Goal: Task Accomplishment & Management: Complete application form

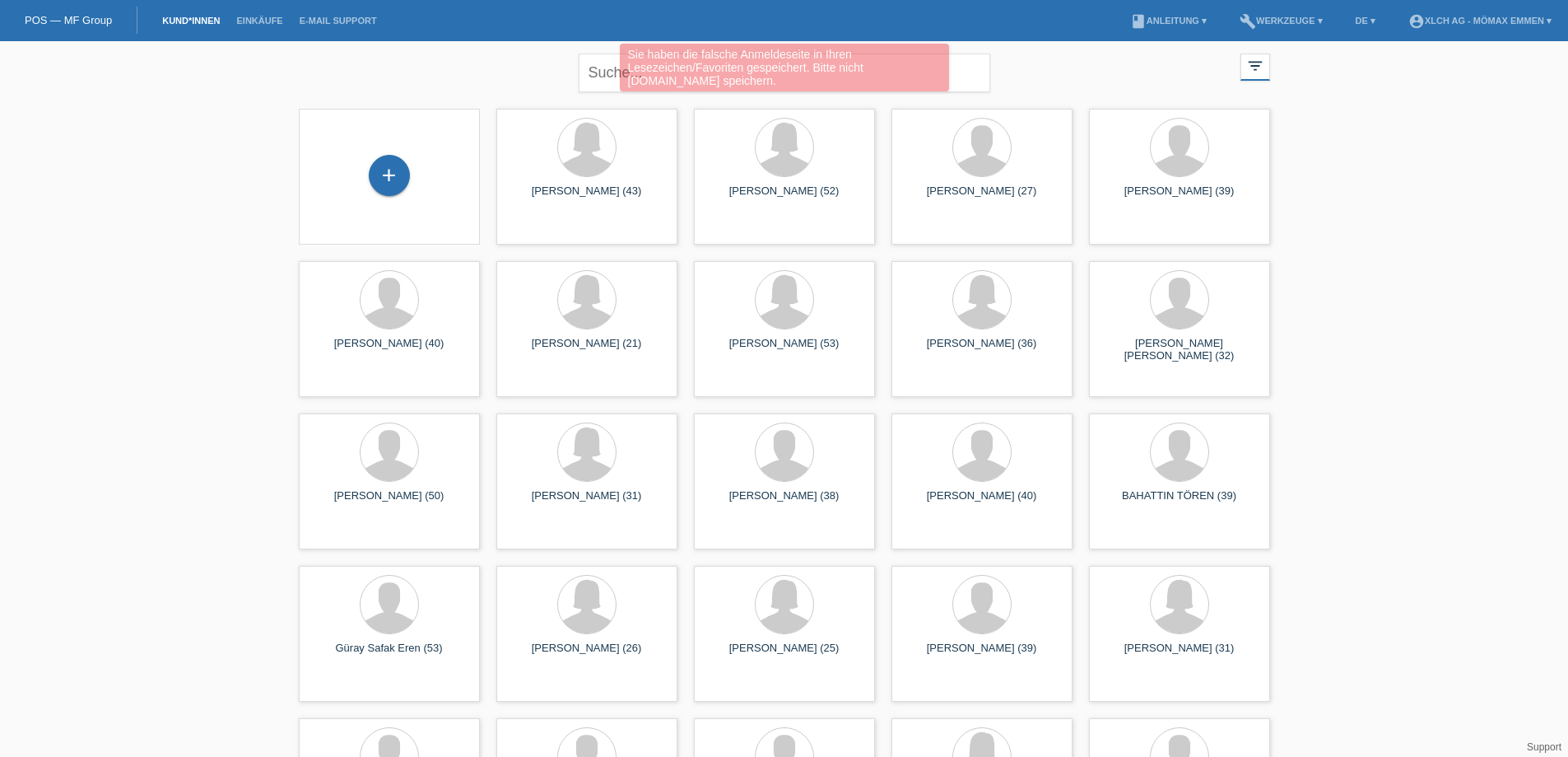
drag, startPoint x: 392, startPoint y: 176, endPoint x: 414, endPoint y: 187, distance: 24.7
click at [391, 177] on div "+" at bounding box center [389, 175] width 41 height 41
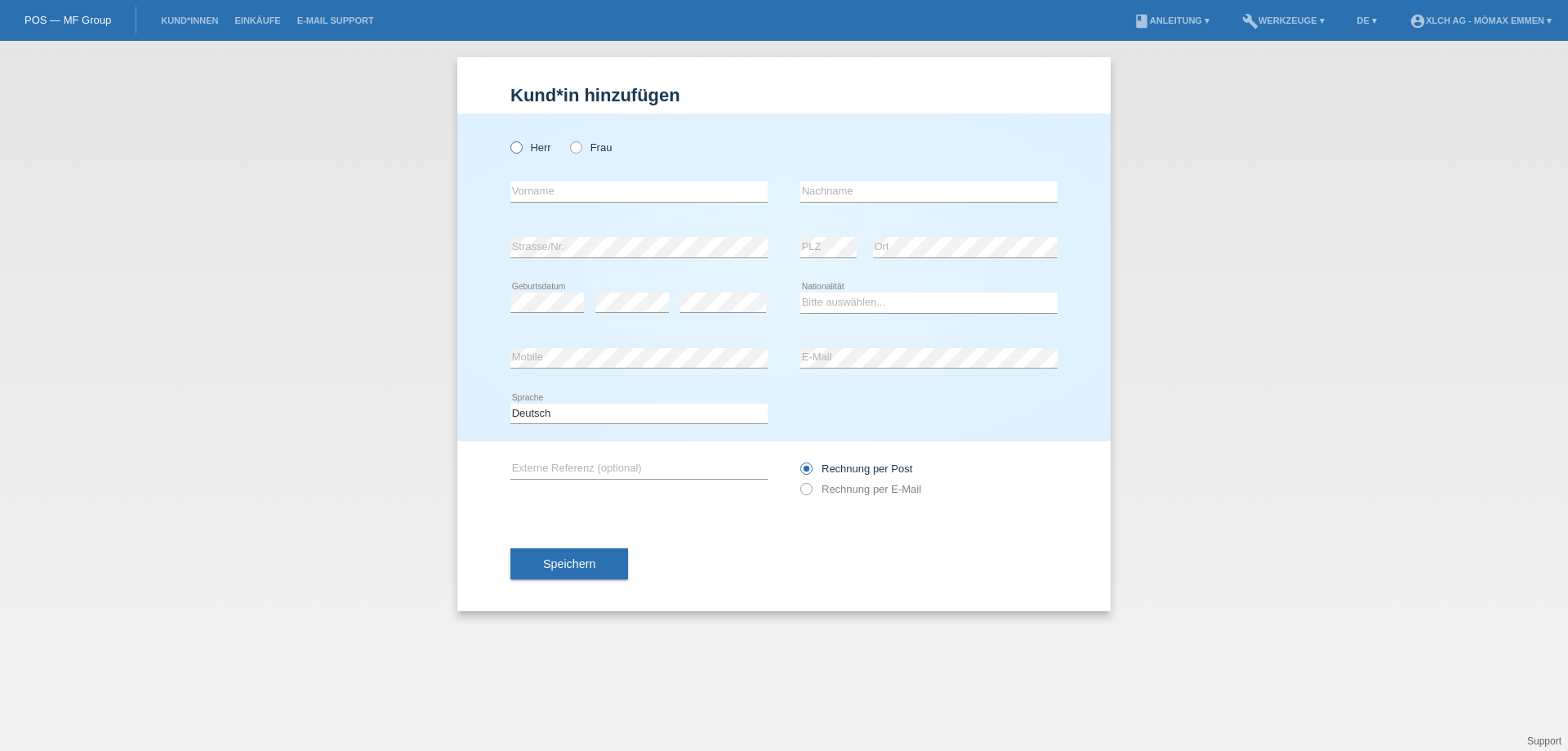
click at [524, 146] on label "Herr" at bounding box center [531, 147] width 41 height 12
click at [521, 146] on input "Herr" at bounding box center [516, 146] width 11 height 11
radio input "true"
click at [549, 195] on input "text" at bounding box center [639, 191] width 257 height 21
type input "k"
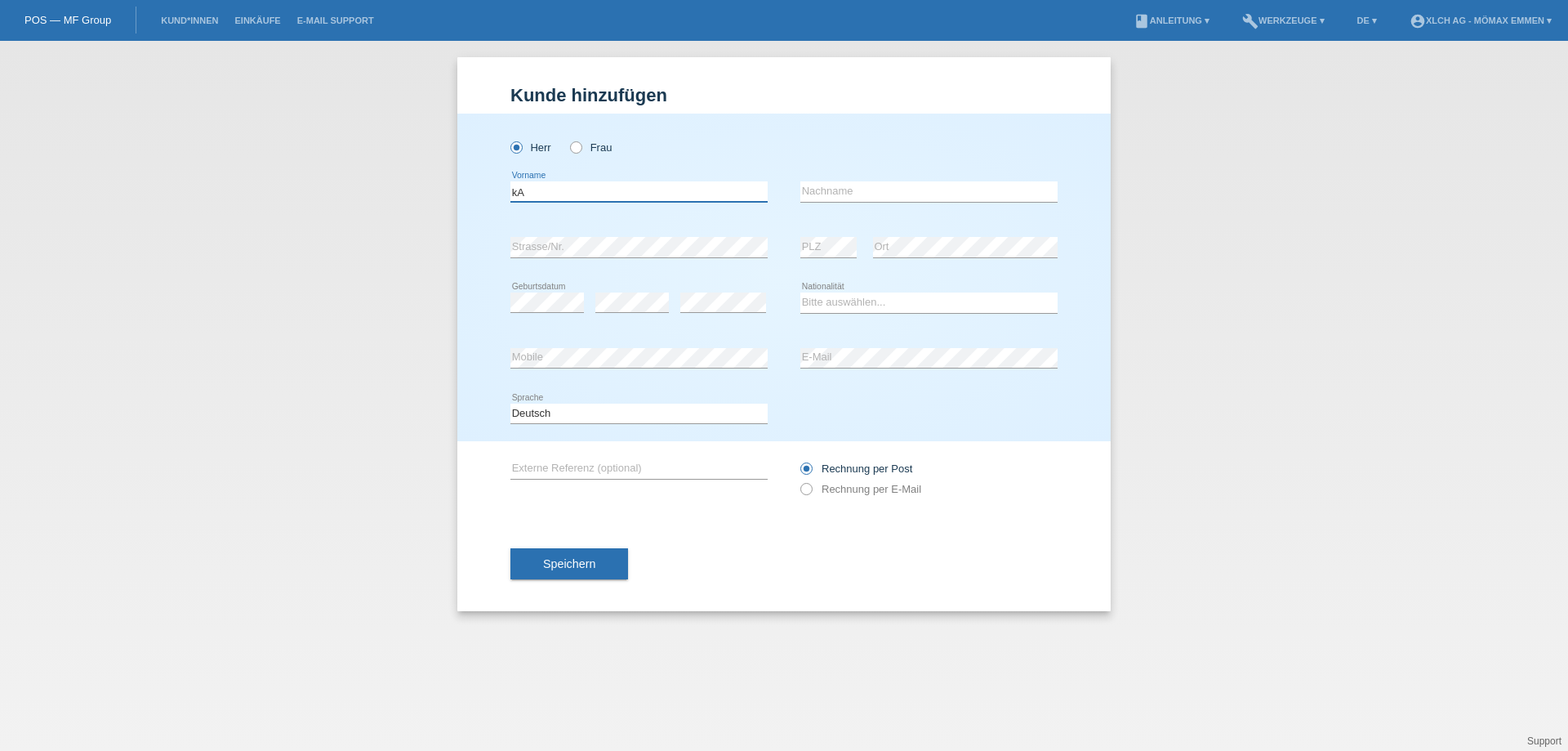
type input "k"
type input "[PERSON_NAME]"
type input "Marchi"
click at [839, 301] on select "Bitte auswählen... Schweiz Deutschland Liechtenstein Österreich ------------ Af…" at bounding box center [928, 303] width 257 height 20
select select "CH"
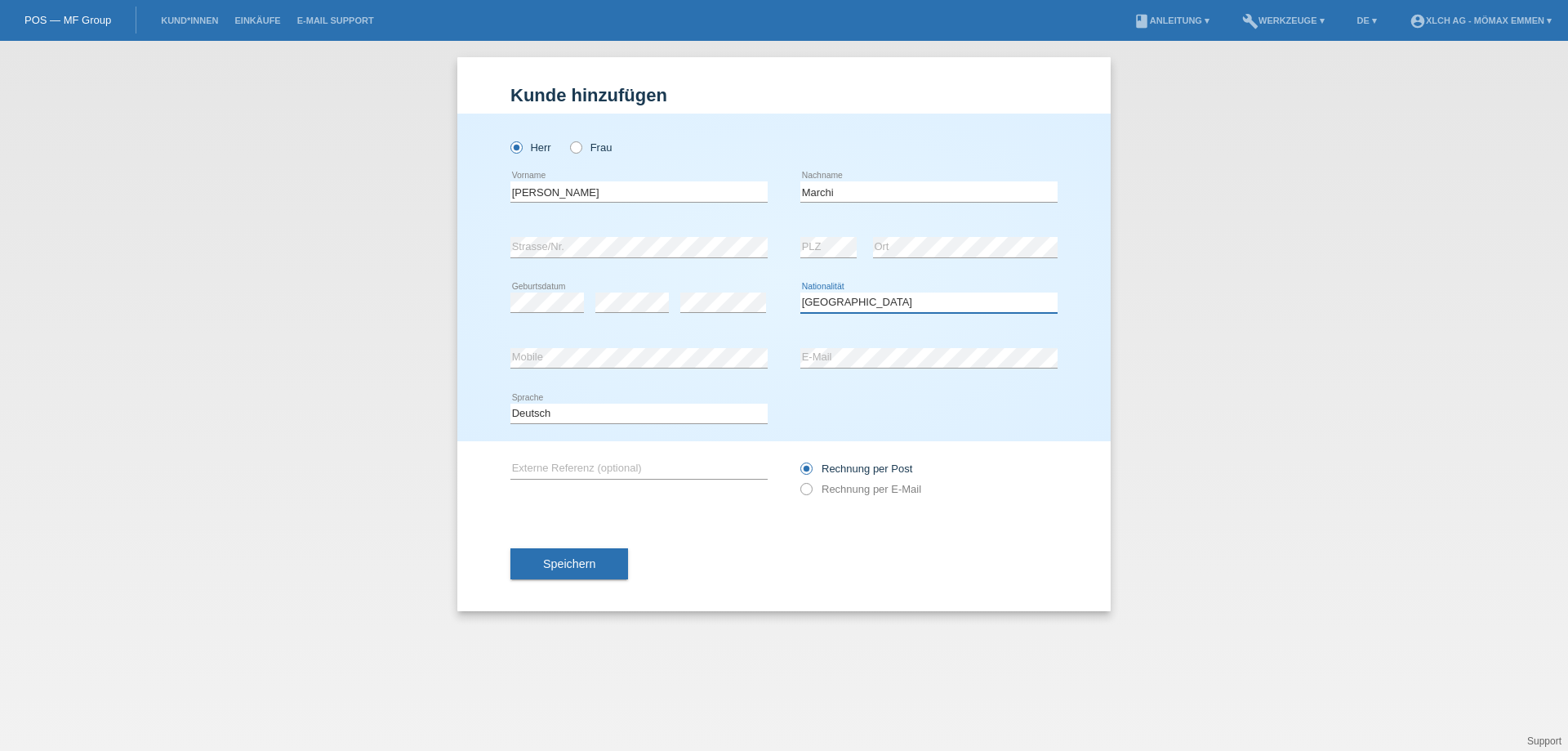
click at [800, 293] on select "Bitte auswählen... Schweiz Deutschland Liechtenstein Österreich ------------ Af…" at bounding box center [928, 303] width 257 height 20
click at [810, 496] on div "Rechnung per Post Rechnung per E-Mail" at bounding box center [928, 478] width 257 height 41
click at [797, 480] on icon at bounding box center [797, 480] width 0 height 0
click at [810, 490] on input "Rechnung per E-Mail" at bounding box center [805, 493] width 11 height 21
radio input "true"
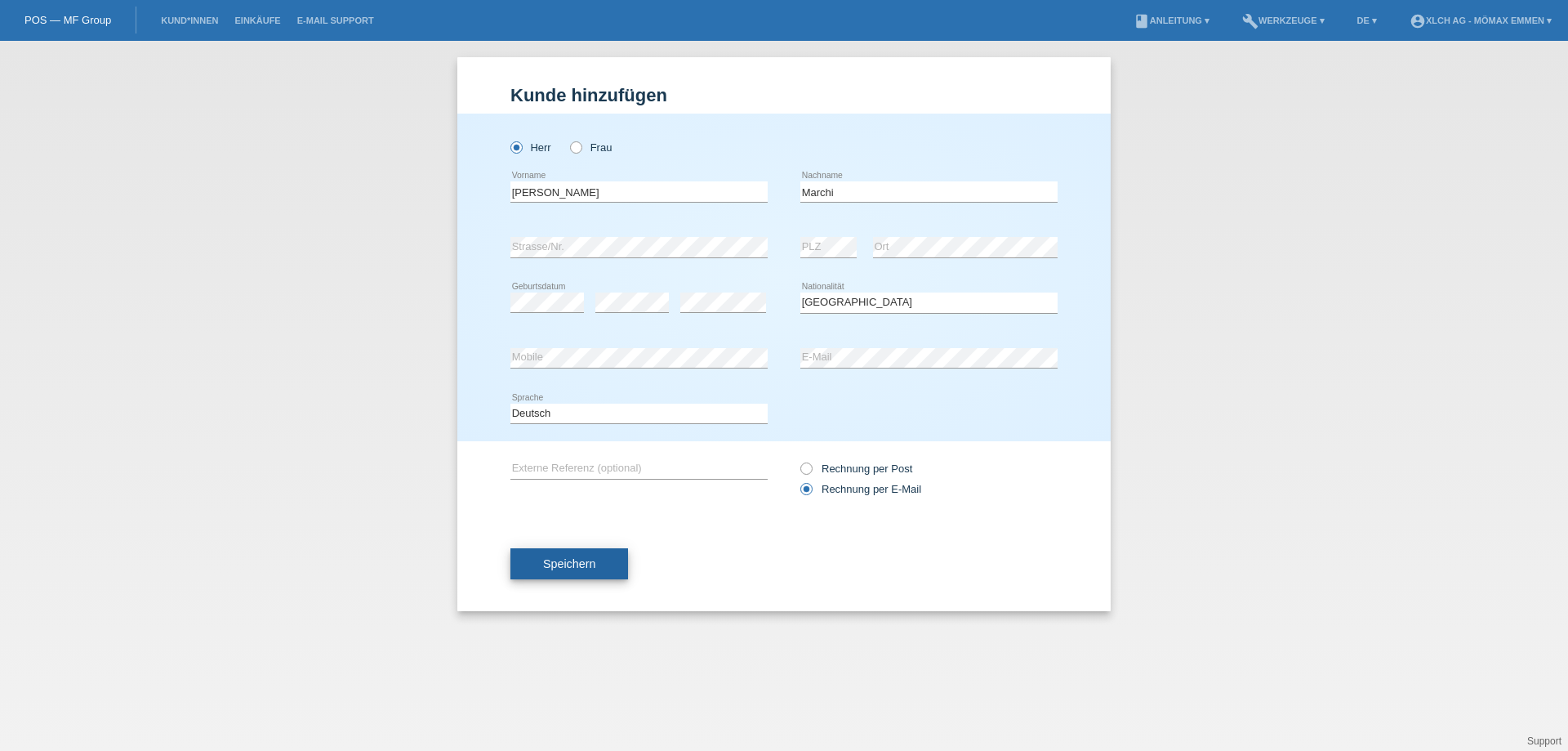
click at [567, 564] on span "Speichern" at bounding box center [568, 563] width 53 height 13
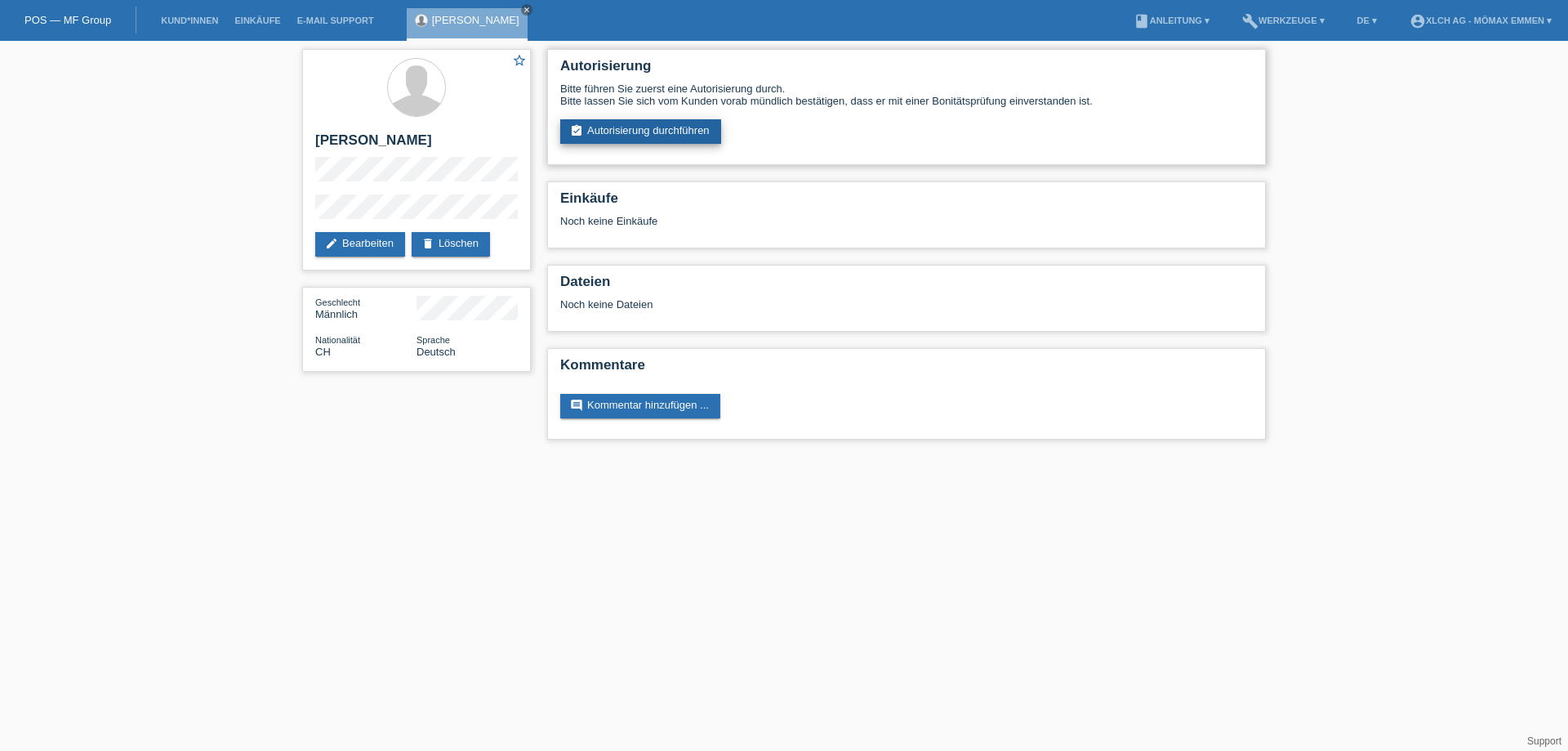
click at [667, 126] on link "assignment_turned_in Autorisierung durchführen" at bounding box center [641, 131] width 161 height 25
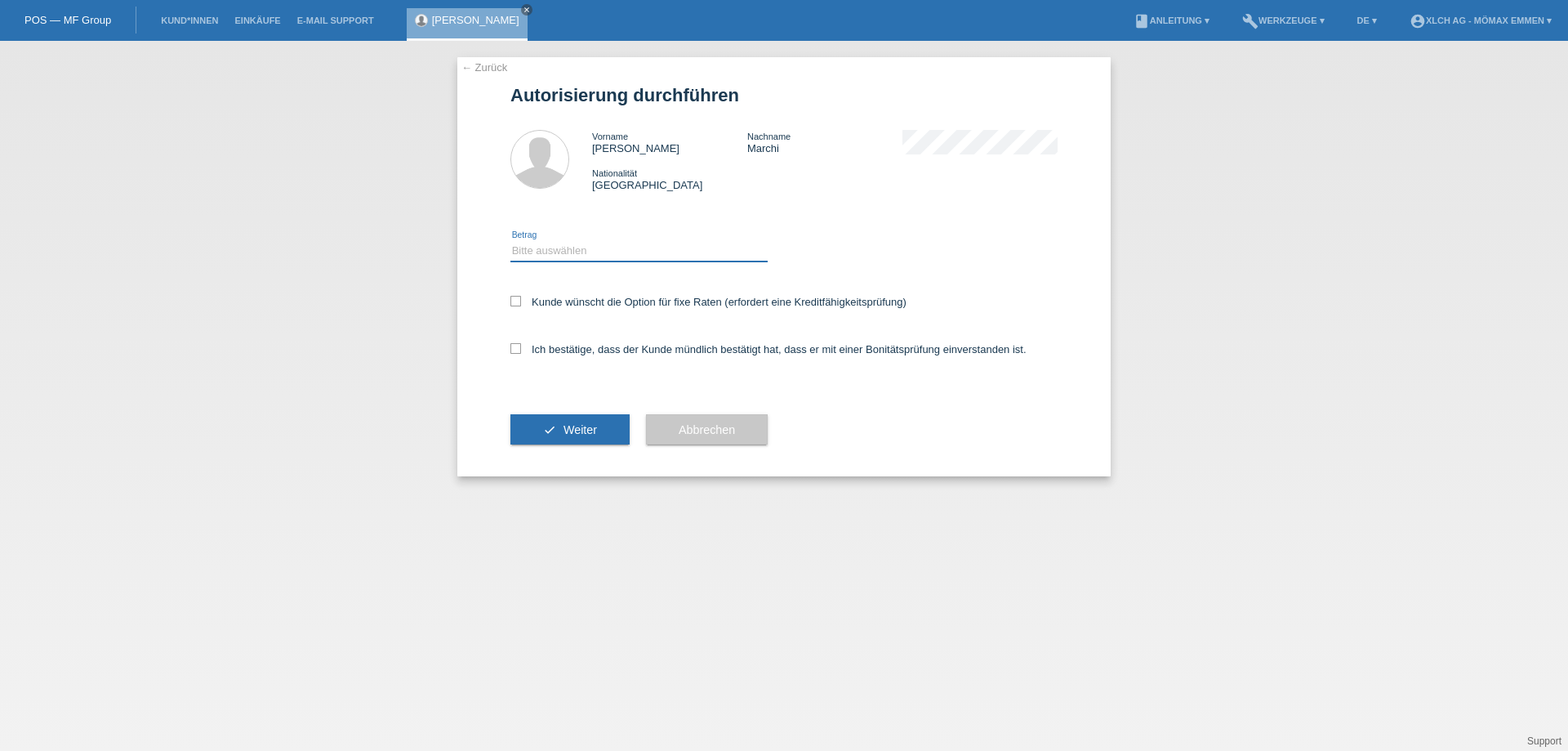
click at [631, 252] on select "Bitte auswählen CHF 1.00 - CHF 499.00 CHF 500.00 - CHF 1'999.00 CHF 2'000.00 - …" at bounding box center [639, 251] width 257 height 20
select select "2"
click at [511, 241] on select "Bitte auswählen CHF 1.00 - CHF 499.00 CHF 500.00 - CHF 1'999.00 CHF 2'000.00 - …" at bounding box center [639, 251] width 257 height 20
click at [534, 301] on label "Kunde wünscht die Option für fixe Raten (erfordert eine Kreditfähigkeitsprüfung)" at bounding box center [708, 302] width 396 height 12
click at [521, 301] on input "Kunde wünscht die Option für fixe Raten (erfordert eine Kreditfähigkeitsprüfung)" at bounding box center [516, 301] width 11 height 11
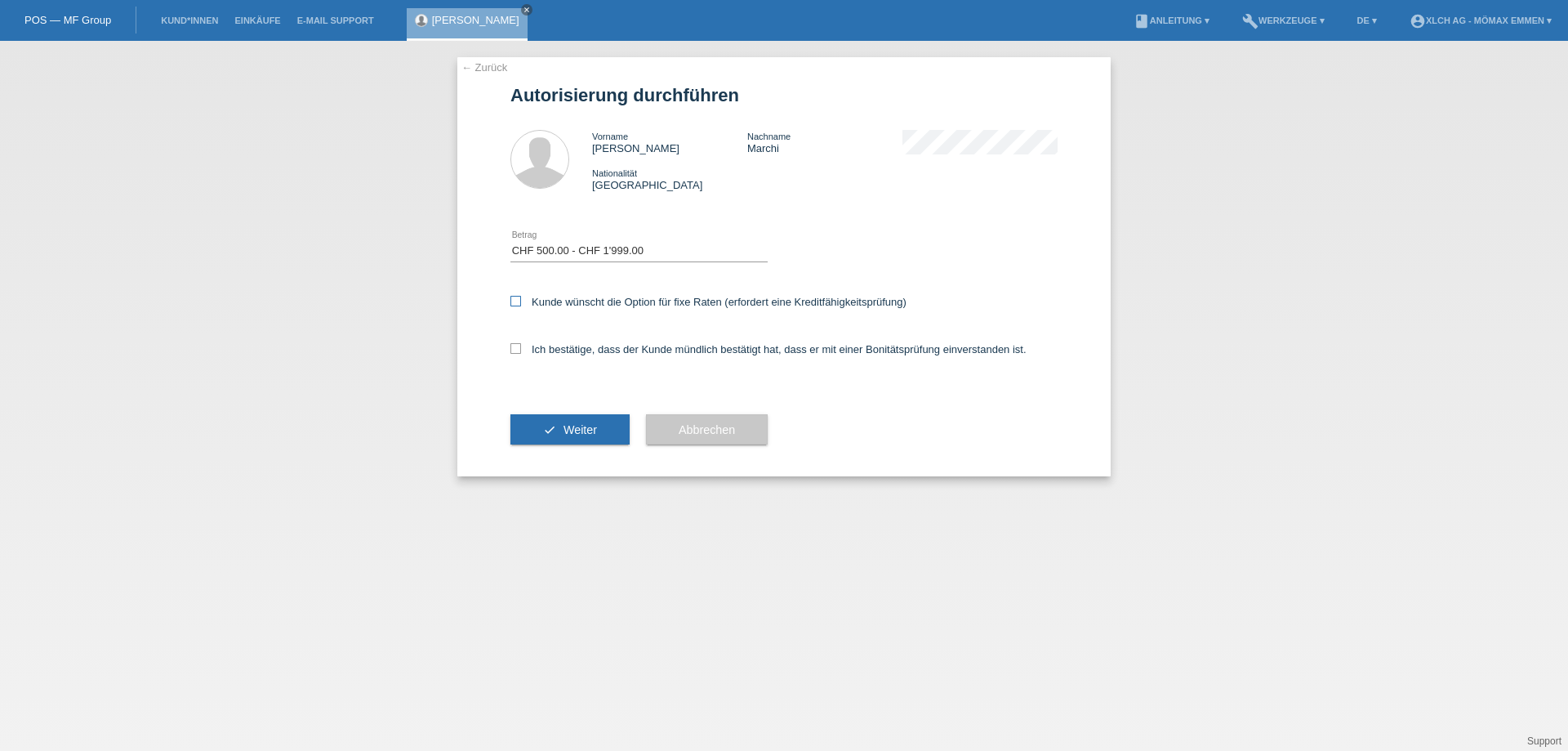
checkbox input "true"
click at [543, 346] on label "Ich bestätige, dass der Kunde mündlich bestätigt hat, dass er mit einer Bonität…" at bounding box center [769, 349] width 516 height 12
click at [521, 346] on input "Ich bestätige, dass der Kunde mündlich bestätigt hat, dass er mit einer Bonität…" at bounding box center [516, 348] width 11 height 11
checkbox input "true"
click at [557, 432] on button "check Weiter" at bounding box center [570, 429] width 119 height 31
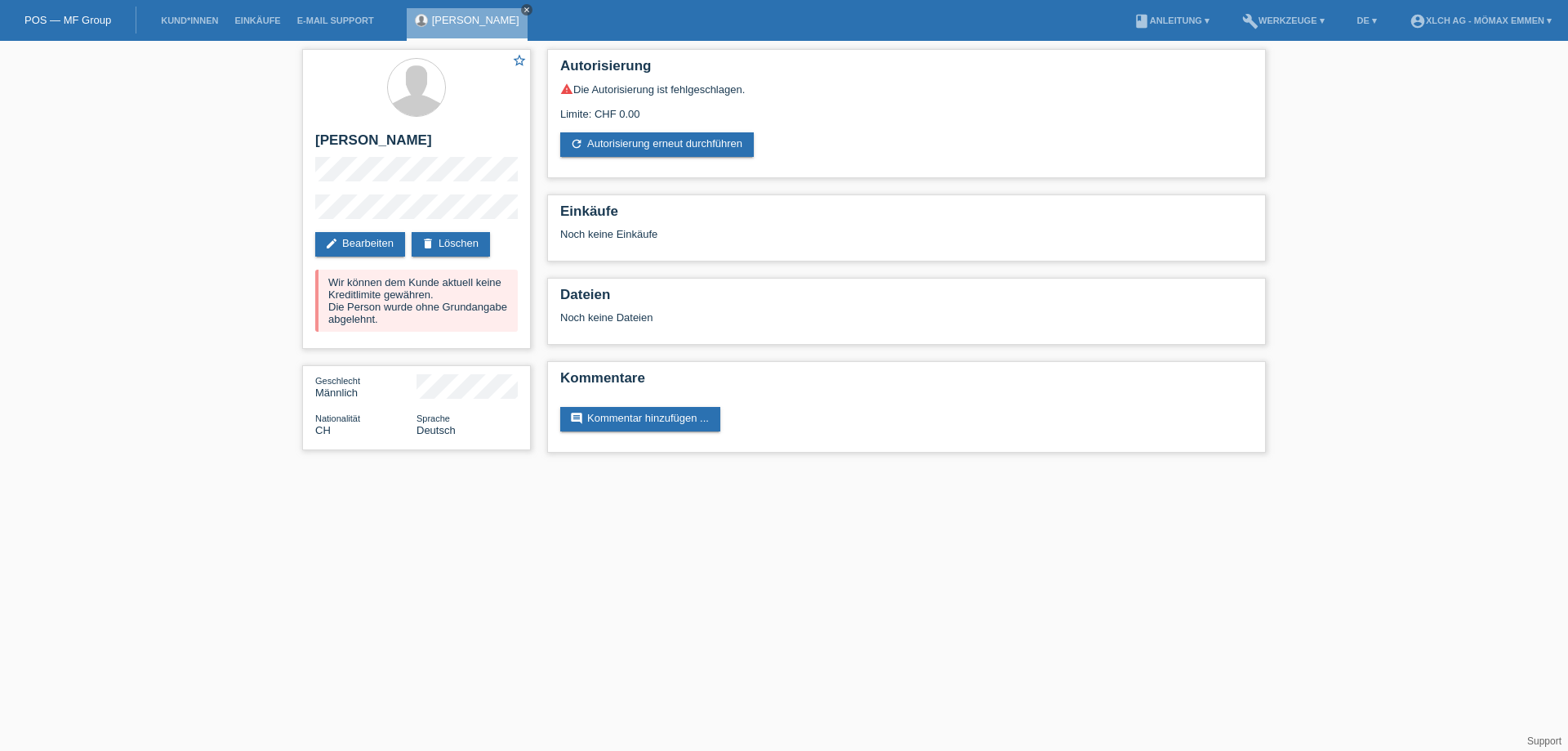
click at [521, 7] on link "close" at bounding box center [527, 10] width 12 height 12
click at [76, 15] on link "POS — MF Group" at bounding box center [67, 20] width 86 height 12
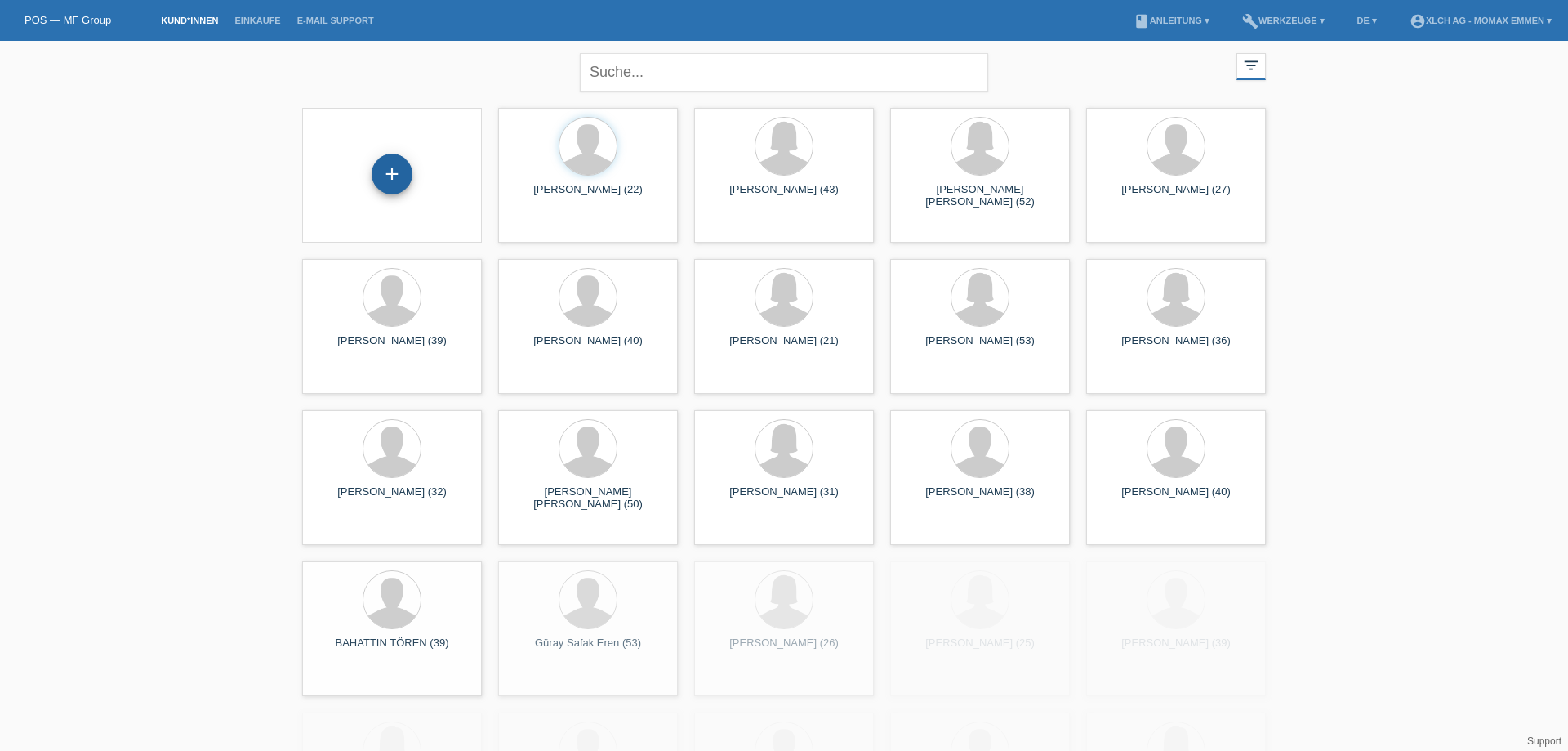
click at [386, 187] on div "+" at bounding box center [392, 174] width 41 height 41
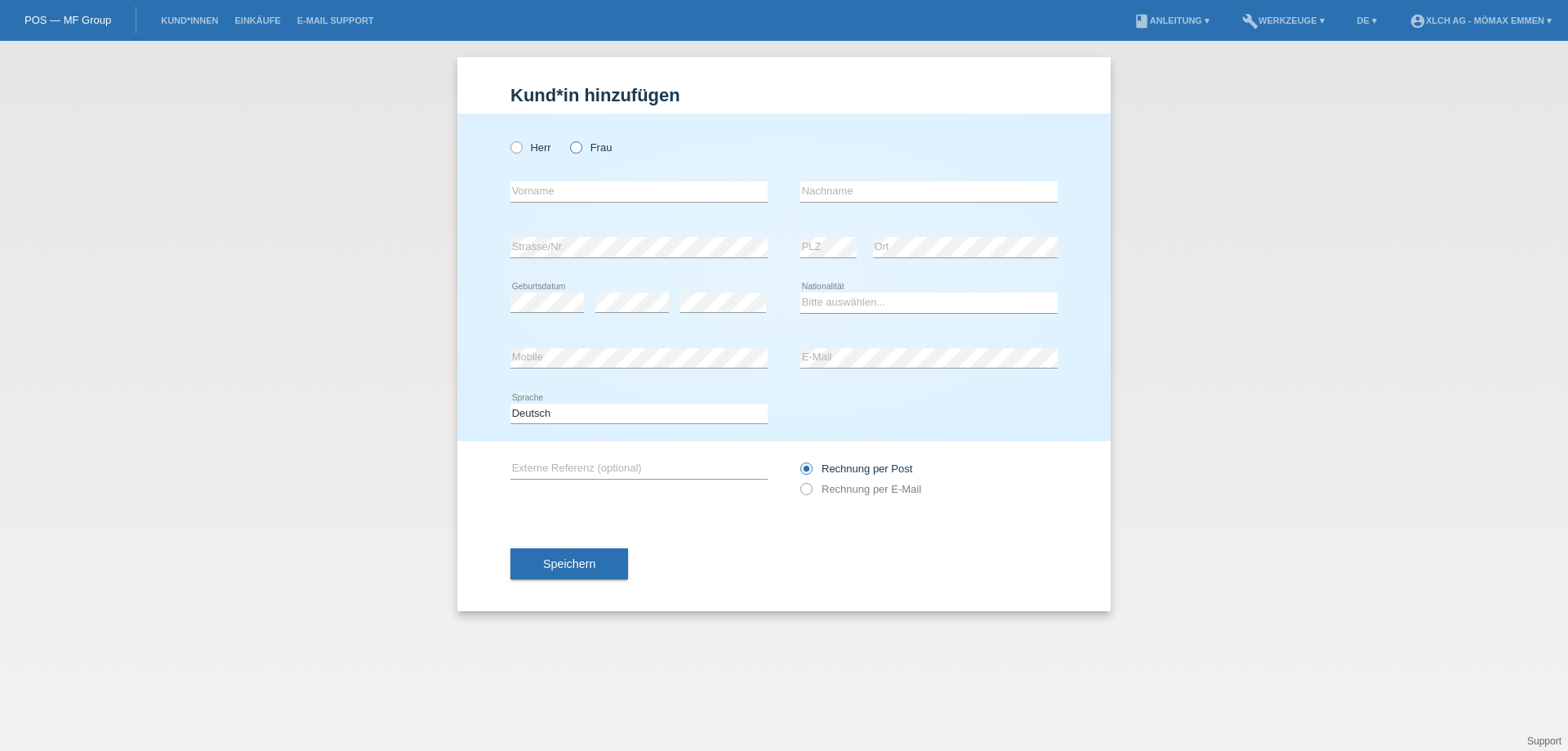
click at [567, 139] on icon at bounding box center [567, 139] width 0 height 0
click at [579, 152] on input "Frau" at bounding box center [575, 146] width 11 height 11
radio input "true"
click at [568, 195] on input "text" at bounding box center [639, 191] width 257 height 21
type input "Alina"
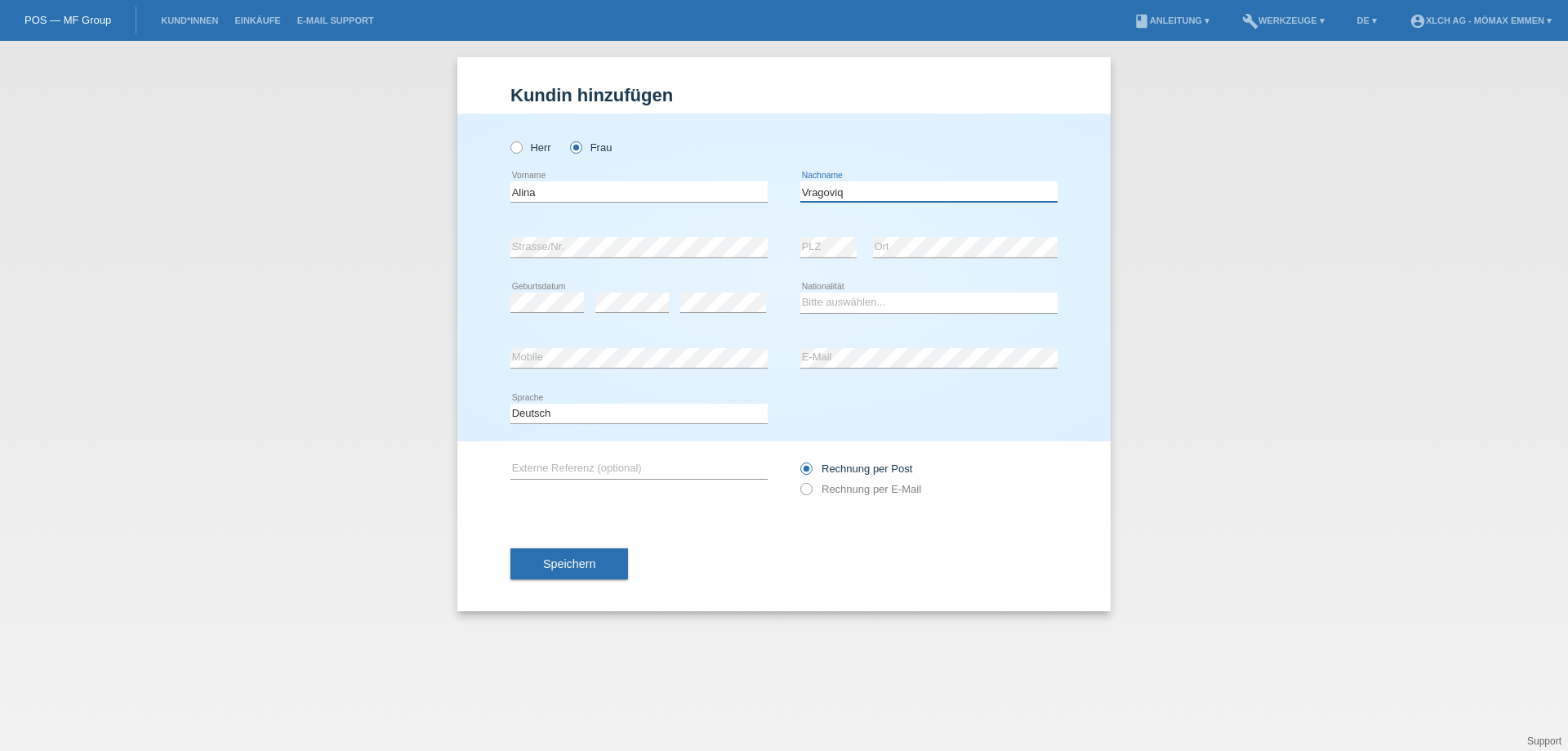
type input "Vragoviq"
click at [808, 303] on select "Bitte auswählen... Schweiz Deutschland Liechtenstein Österreich ------------ Af…" at bounding box center [928, 303] width 257 height 20
select select "XK"
click at [800, 293] on select "Bitte auswählen... Schweiz Deutschland Liechtenstein Österreich ------------ Af…" at bounding box center [928, 303] width 257 height 20
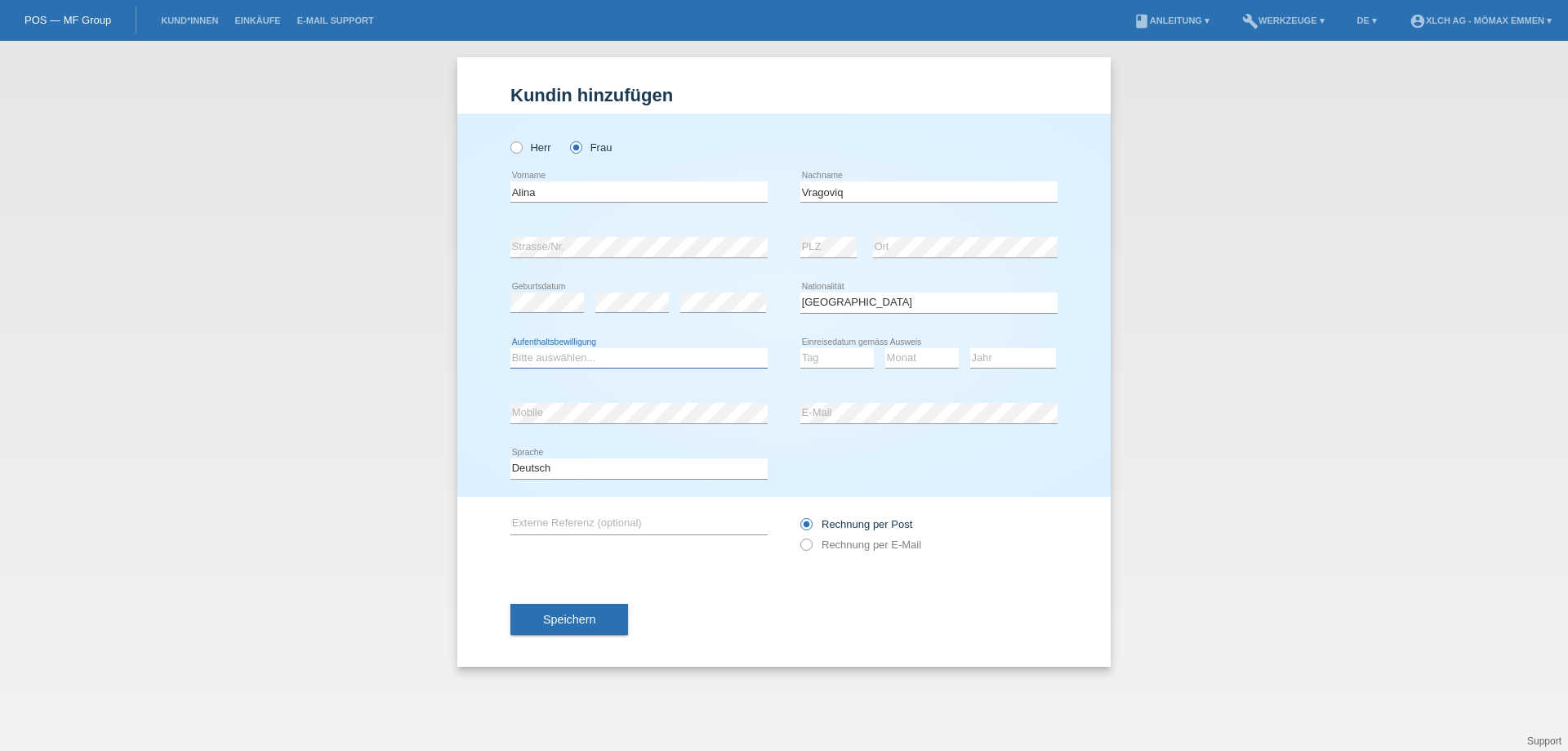
click at [663, 357] on select "Bitte auswählen... C B B - Flüchtlingsstatus Andere" at bounding box center [639, 358] width 257 height 20
select select "C"
click at [511, 348] on select "Bitte auswählen... C B B - Flüchtlingsstatus Andere" at bounding box center [639, 358] width 257 height 20
click at [806, 363] on select "Tag 01 02 03 04 05 06 07 08 09 10 11" at bounding box center [837, 358] width 73 height 20
select select "03"
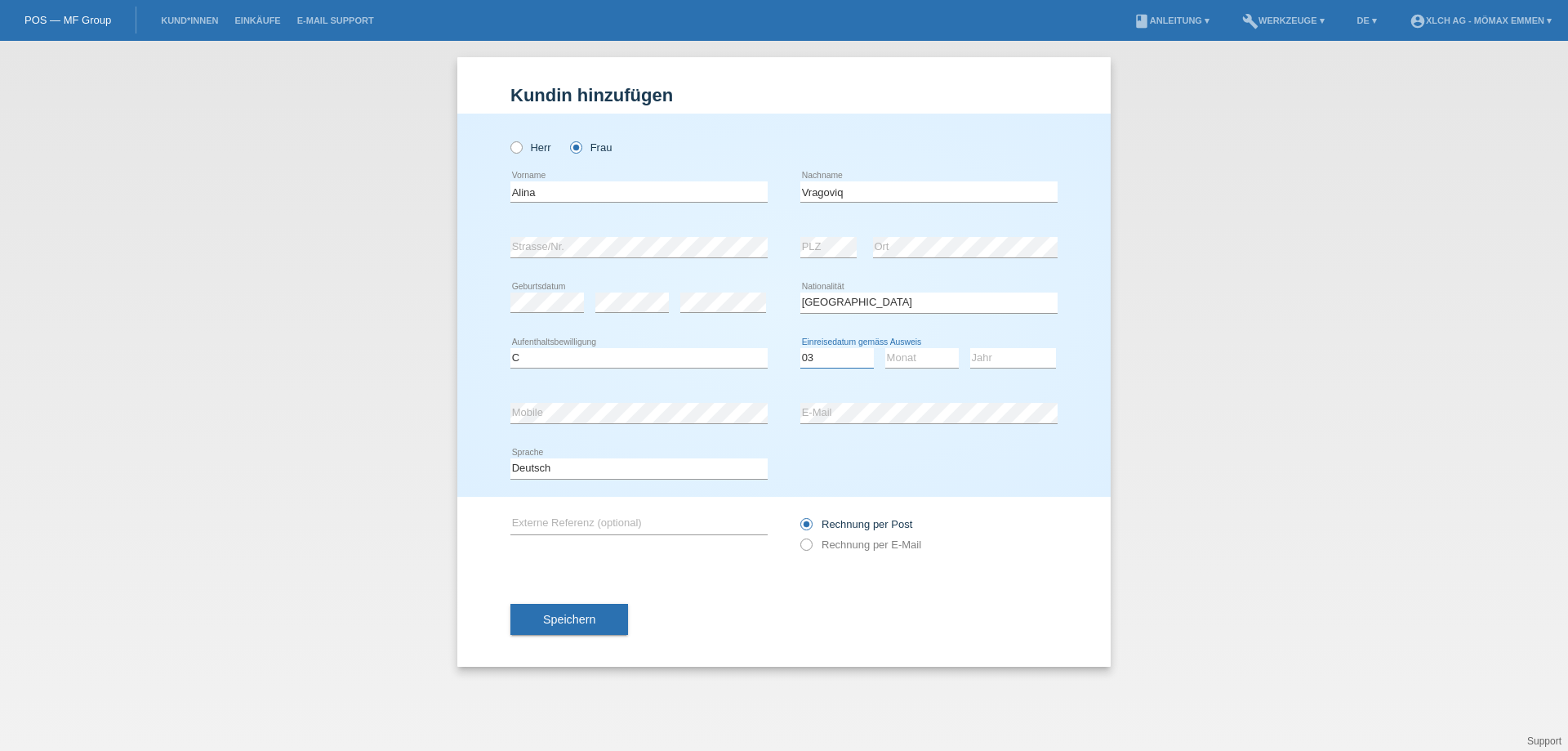
click at [800, 348] on select "Tag 01 02 03 04 05 06 07 08 09 10 11" at bounding box center [837, 358] width 73 height 20
click at [914, 359] on select "Monat 01 02 03 04 05 06 07 08 09 10 11" at bounding box center [921, 358] width 73 height 20
select select "04"
click at [885, 348] on select "Monat 01 02 03 04 05 06 07 08 09 10 11" at bounding box center [921, 358] width 73 height 20
click at [994, 364] on select "Jahr 2025 2024 2023 2022 2021 2020 2019 2018 2017 2016 2015 2014 2013 2012 2011…" at bounding box center [1013, 358] width 85 height 20
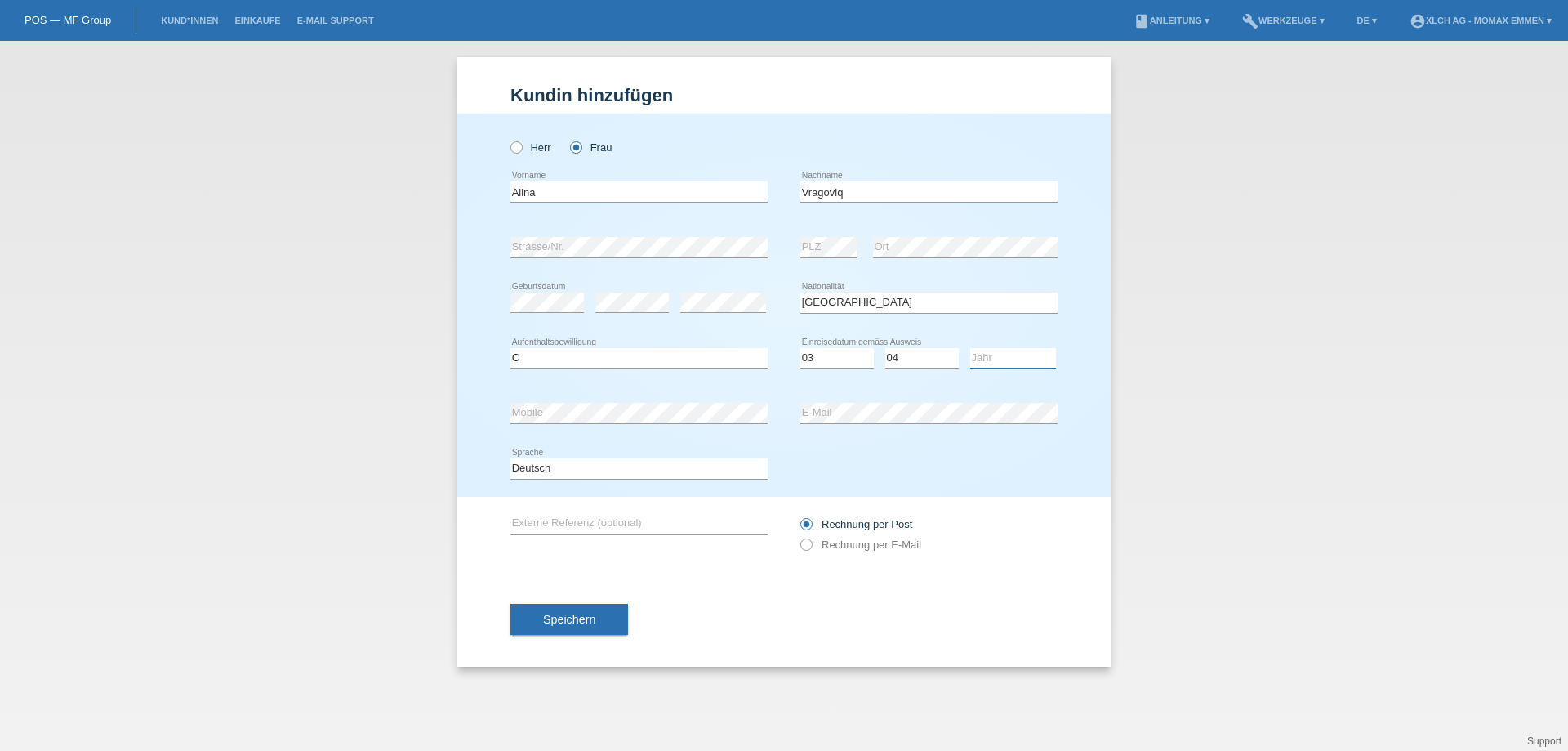
select select "2004"
click at [970, 348] on select "Jahr 2025 2024 2023 2022 2021 2020 2019 2018 2017 2016 2015 2014 2013 2012 2011…" at bounding box center [1013, 358] width 85 height 20
click at [853, 549] on label "Rechnung per E-Mail" at bounding box center [861, 545] width 121 height 12
click at [810, 549] on input "Rechnung per E-Mail" at bounding box center [805, 549] width 11 height 21
radio input "true"
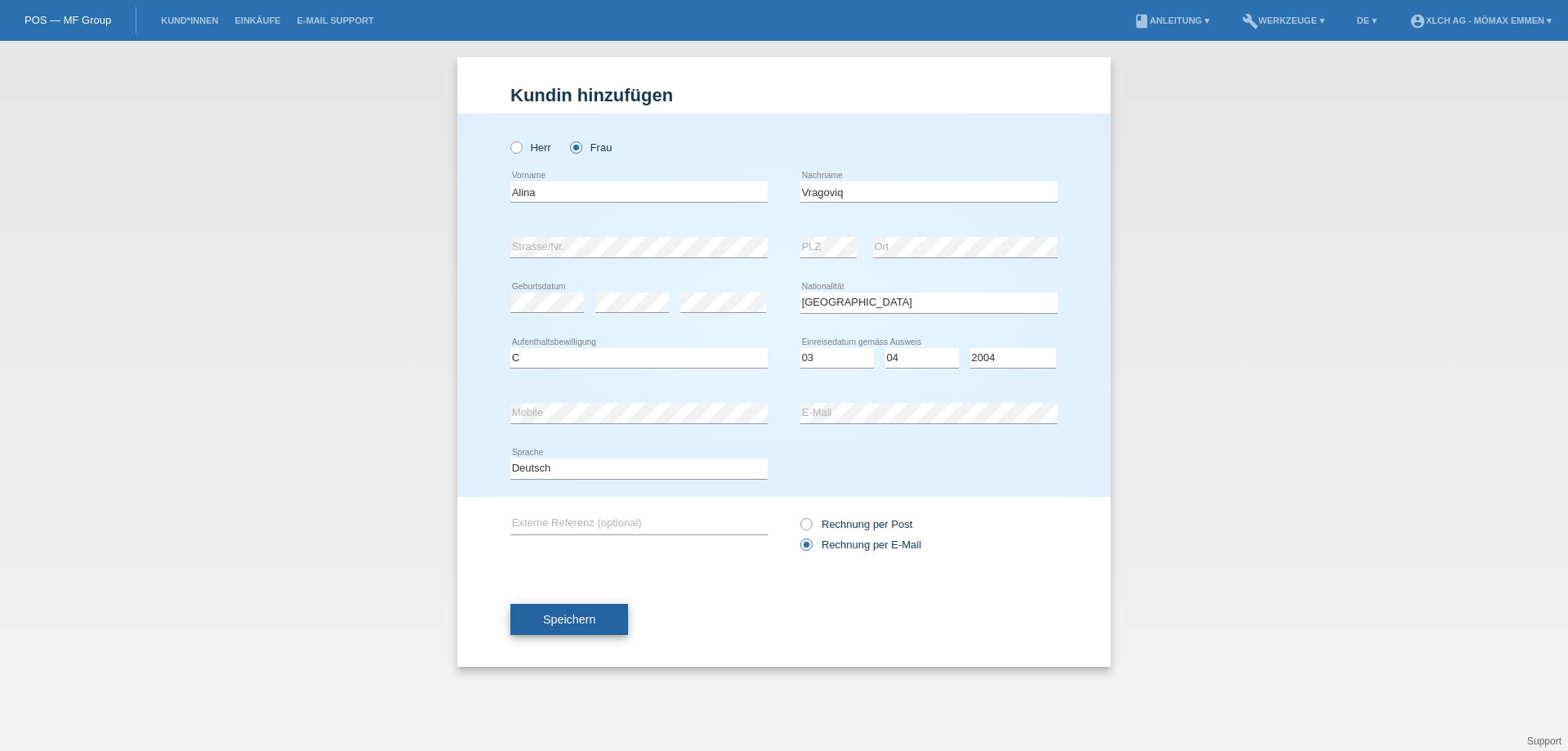
click at [608, 608] on button "Speichern" at bounding box center [569, 618] width 118 height 31
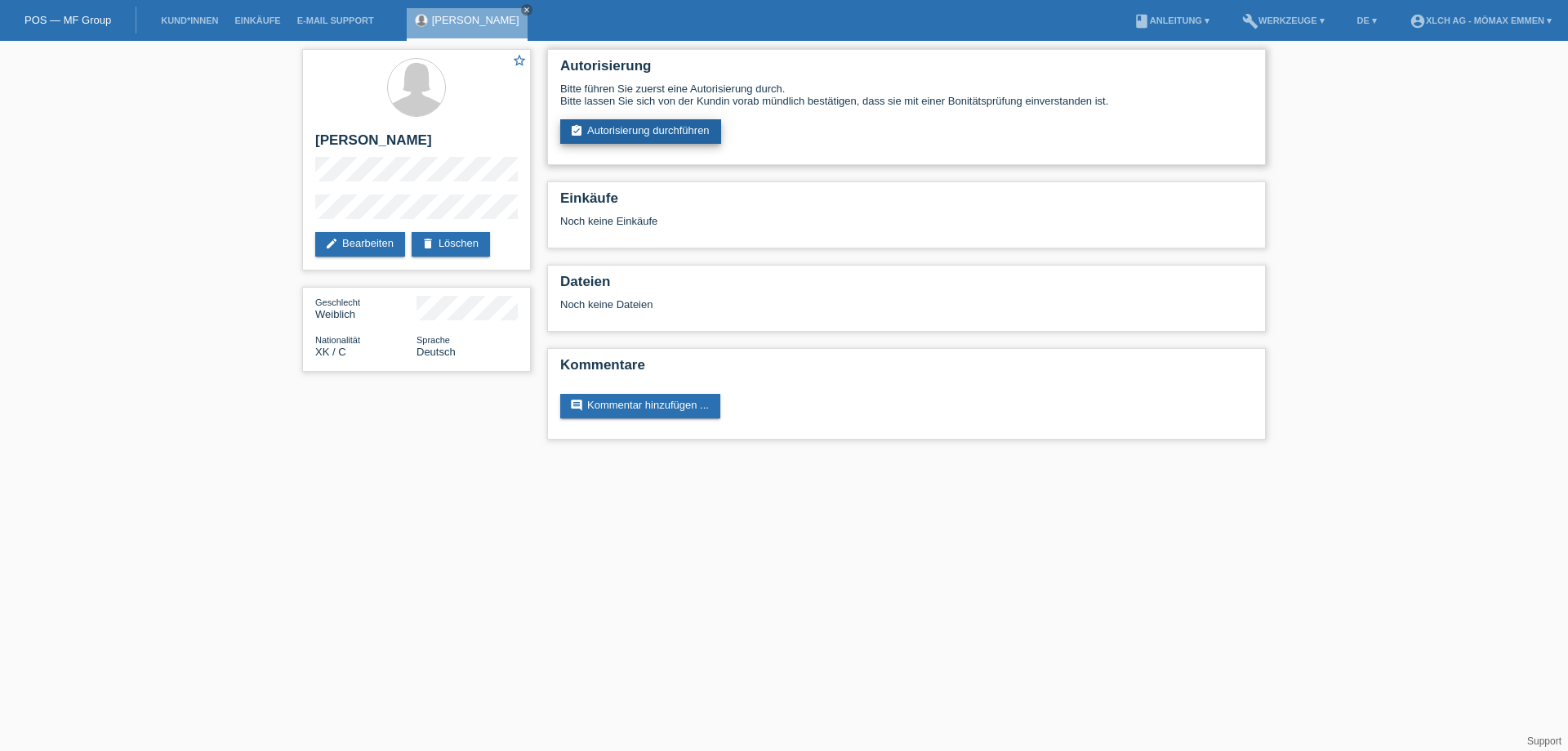
click at [610, 132] on link "assignment_turned_in Autorisierung durchführen" at bounding box center [641, 131] width 161 height 25
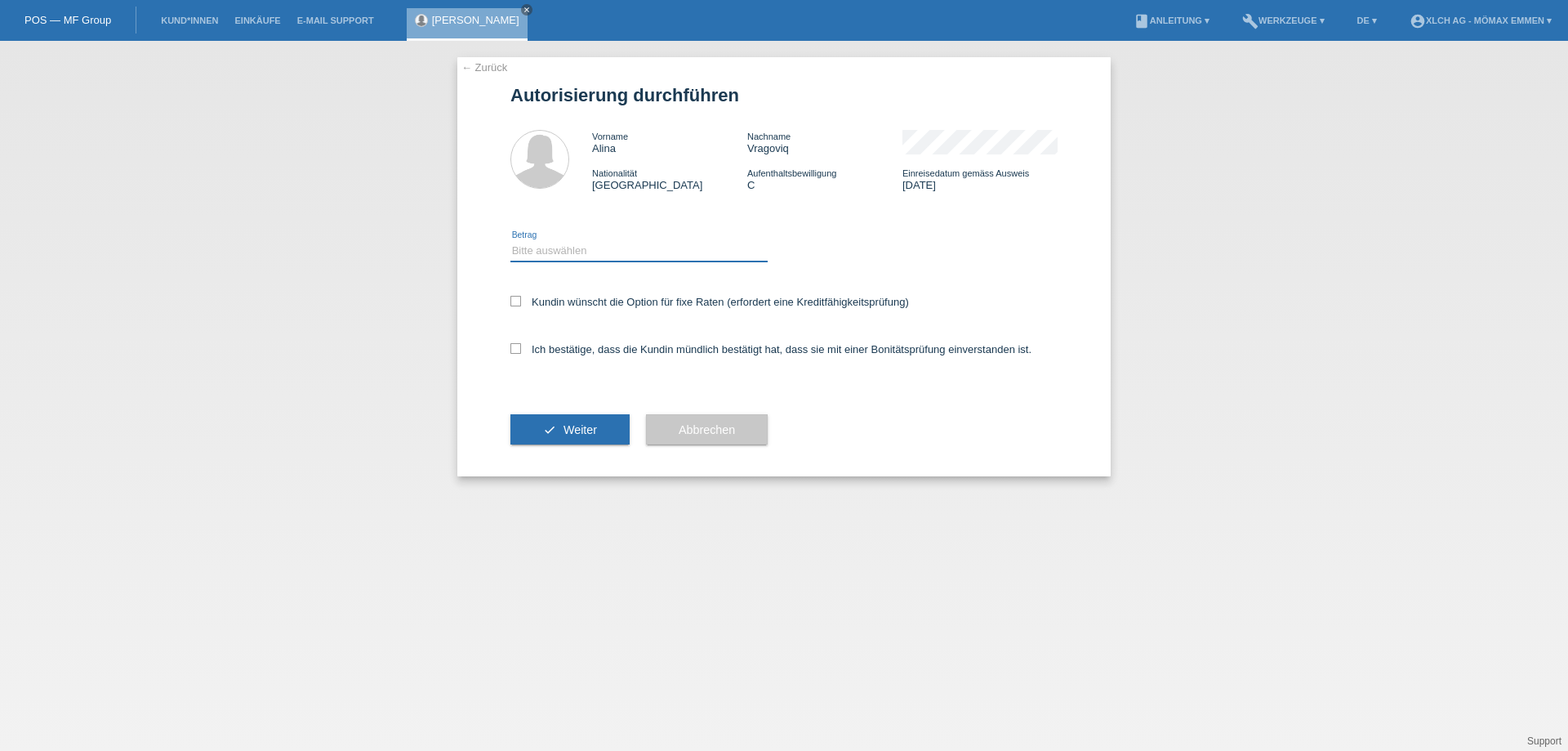
click at [587, 248] on select "Bitte auswählen CHF 1.00 - CHF 499.00 CHF 500.00 - CHF 1'999.00 CHF 2'000.00 - …" at bounding box center [639, 251] width 257 height 20
select select "2"
click at [511, 241] on select "Bitte auswählen CHF 1.00 - CHF 499.00 CHF 500.00 - CHF 1'999.00 CHF 2'000.00 - …" at bounding box center [639, 251] width 257 height 20
click at [573, 294] on div "Kundin wünscht die Option für fixe Raten (erfordert eine Kreditfähigkeitsprüfun…" at bounding box center [784, 304] width 547 height 48
click at [572, 304] on label "Kundin wünscht die Option für fixe Raten (erfordert eine Kreditfähigkeitsprüfun…" at bounding box center [710, 302] width 399 height 12
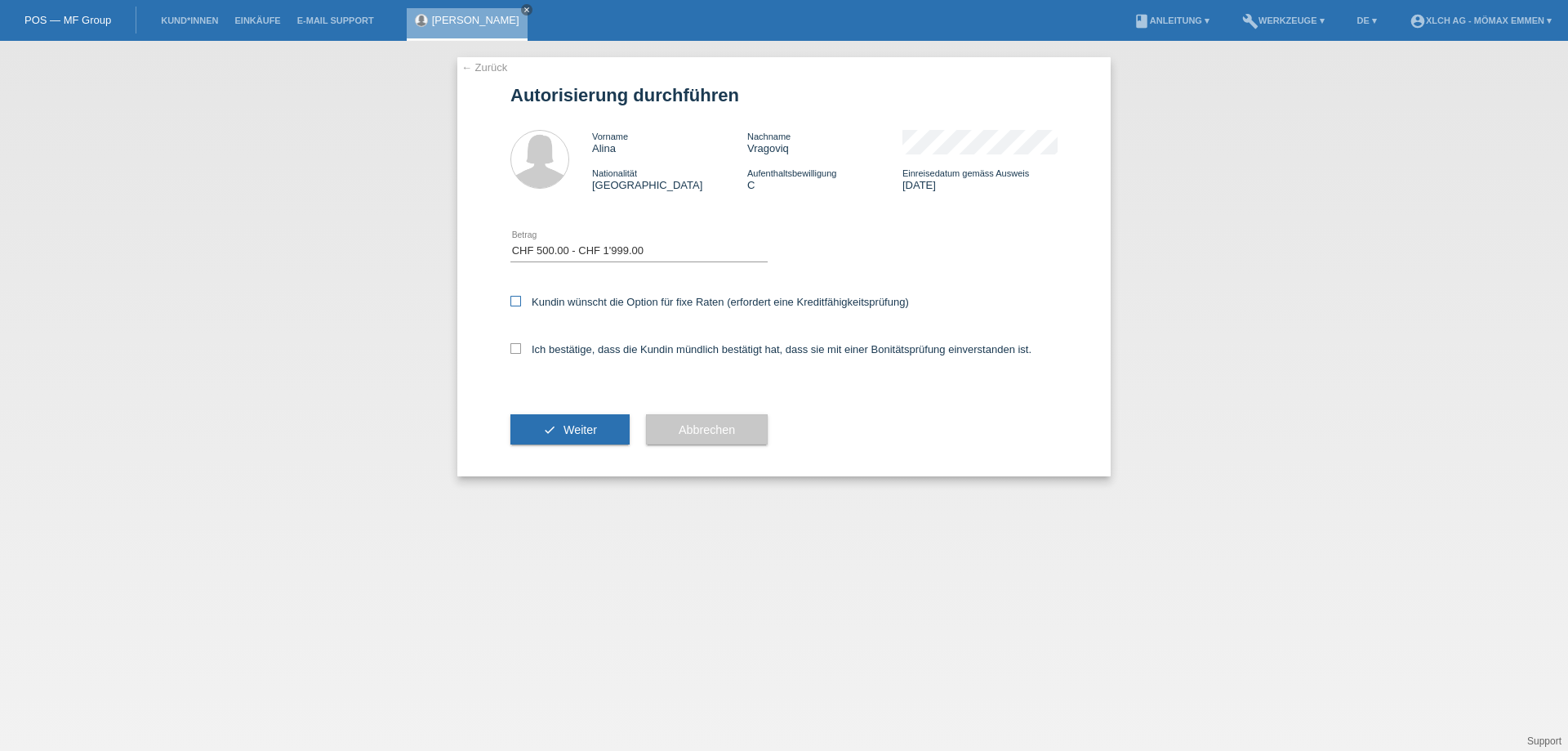
click at [521, 304] on input "Kundin wünscht die Option für fixe Raten (erfordert eine Kreditfähigkeitsprüfun…" at bounding box center [516, 301] width 11 height 11
checkbox input "true"
click at [568, 353] on label "Ich bestätige, dass die Kundin mündlich bestätigt hat, dass sie mit einer Bonit…" at bounding box center [771, 349] width 521 height 12
click at [521, 353] on input "Ich bestätige, dass die Kundin mündlich bestätigt hat, dass sie mit einer Bonit…" at bounding box center [516, 348] width 11 height 11
checkbox input "true"
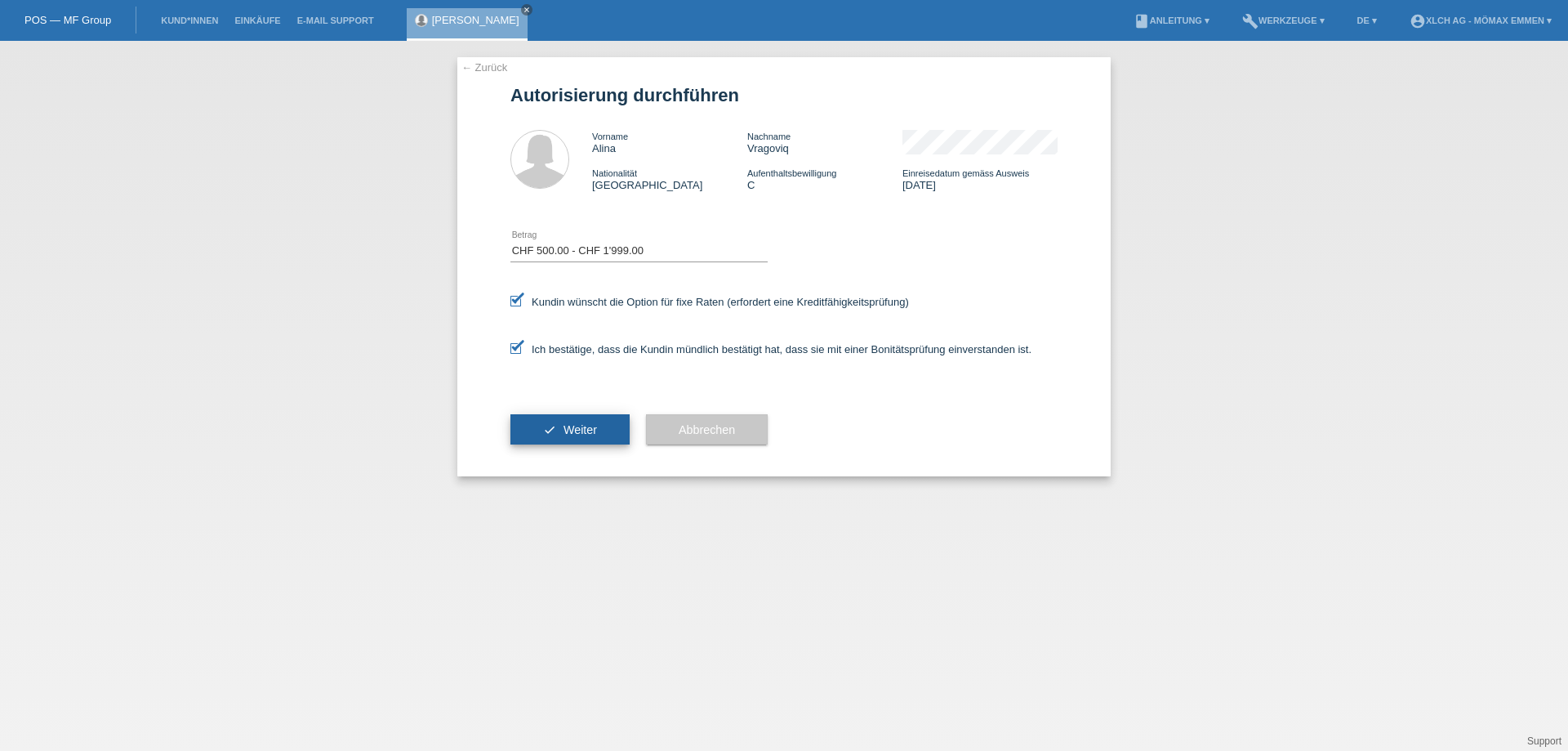
click at [571, 431] on span "Weiter" at bounding box center [580, 429] width 34 height 13
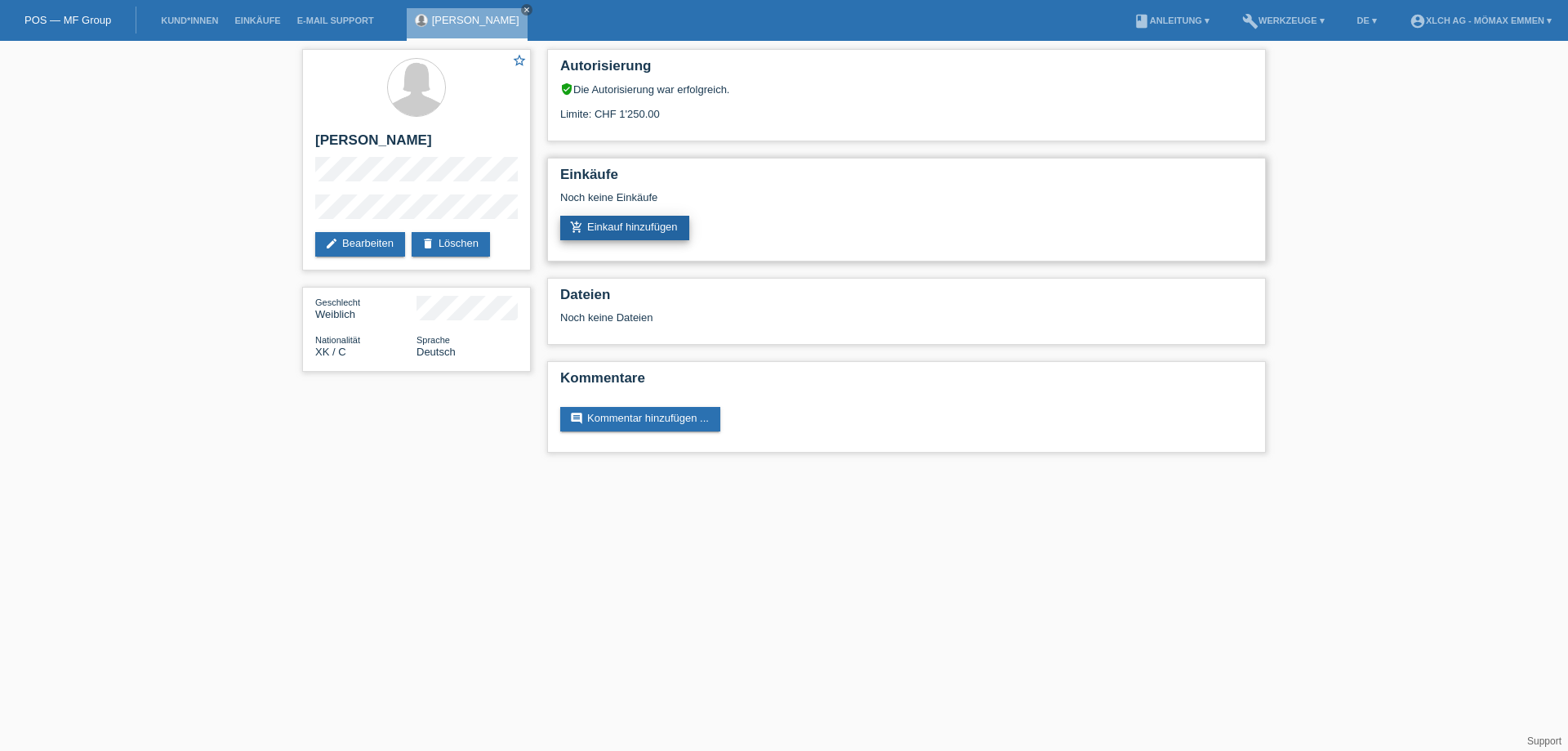
click at [684, 225] on link "add_shopping_cart Einkauf hinzufügen" at bounding box center [625, 227] width 129 height 25
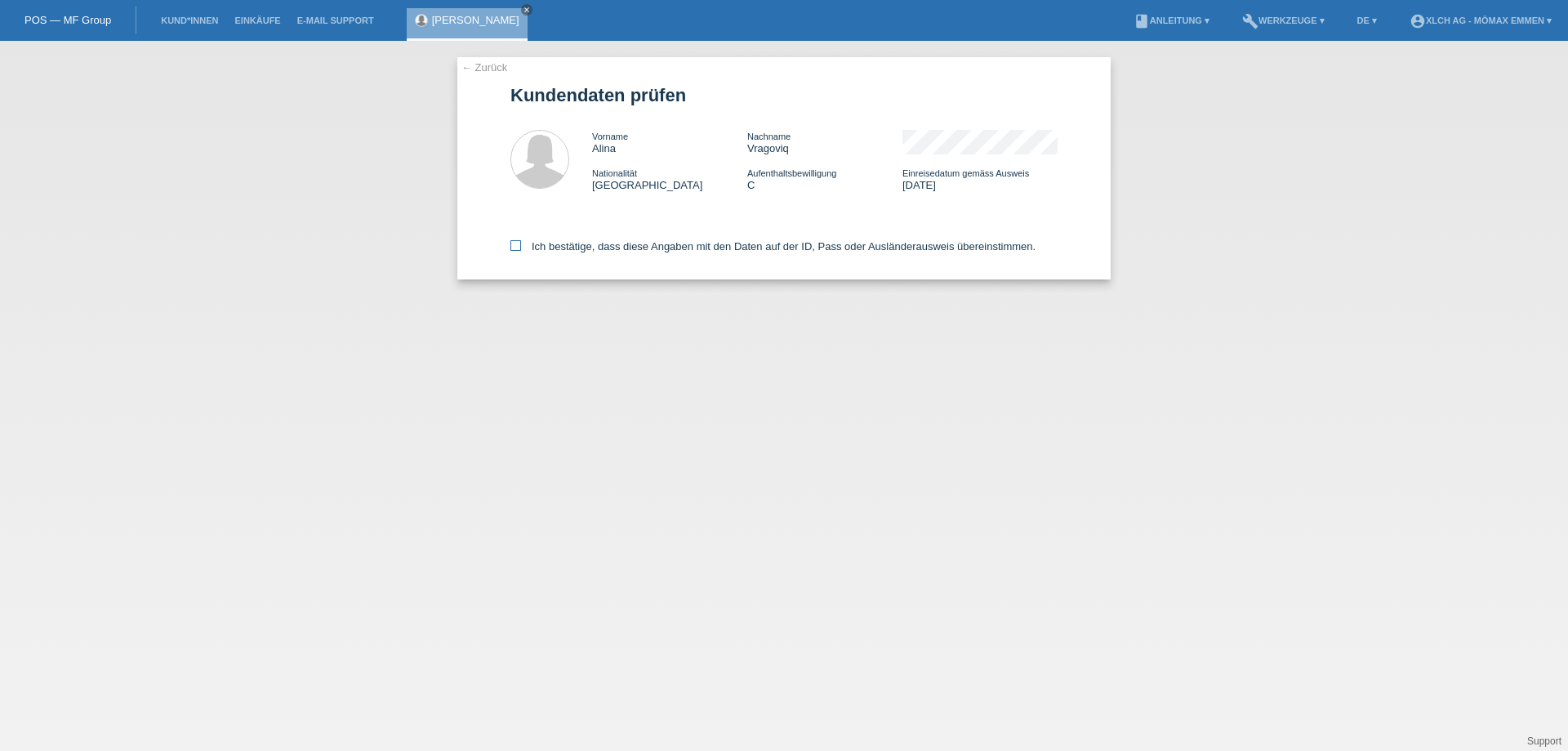
click at [523, 247] on label "Ich bestätige, dass diese Angaben mit den Daten auf der ID, Pass oder Ausländer…" at bounding box center [773, 246] width 525 height 12
click at [521, 247] on input "Ich bestätige, dass diese Angaben mit den Daten auf der ID, Pass oder Ausländer…" at bounding box center [516, 245] width 11 height 11
checkbox input "true"
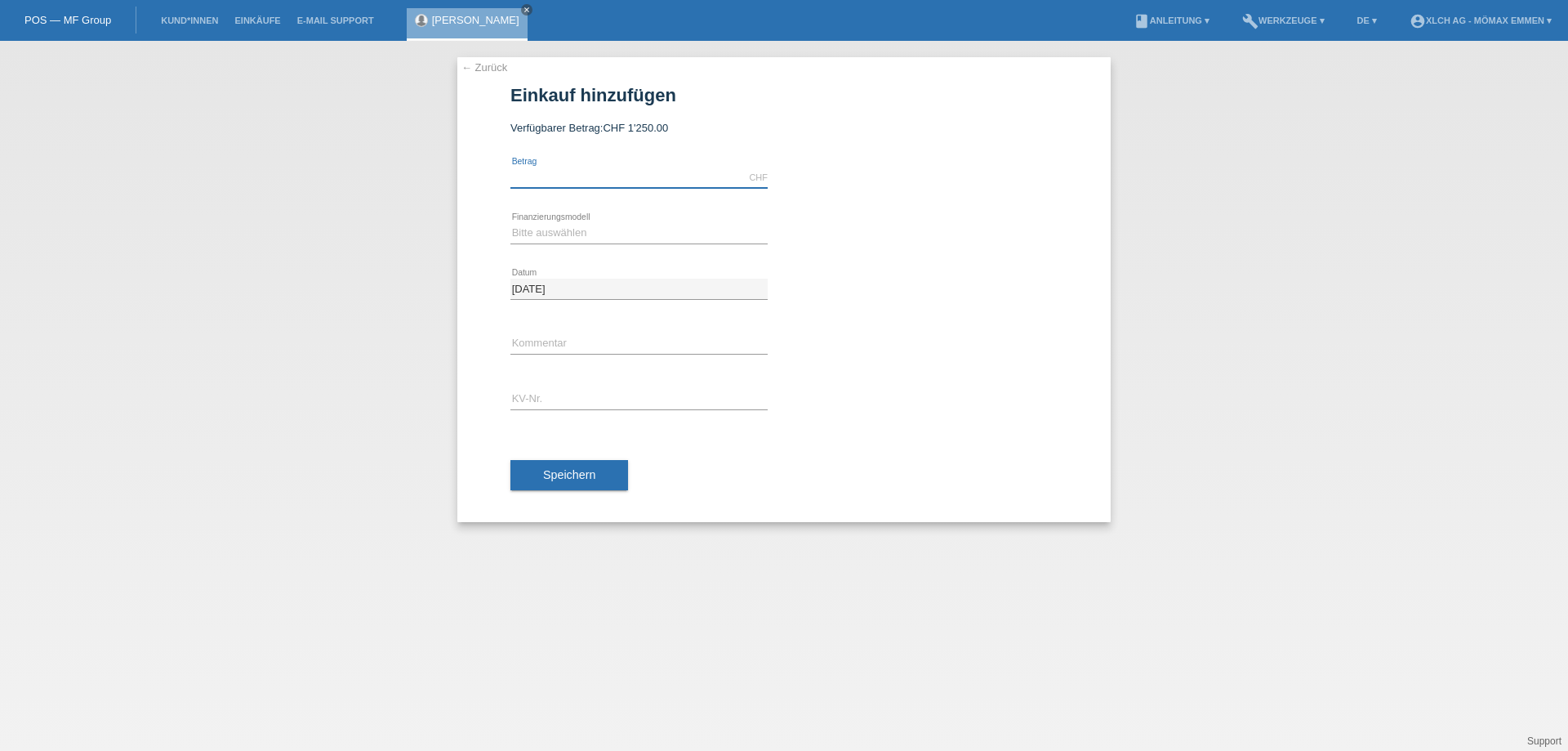
click at [583, 180] on input "text" at bounding box center [639, 178] width 257 height 21
type input "1250.00"
click at [558, 221] on div "Bitte auswählen Kauf auf Rechnung mit Teilzahlungsoption Fixe Raten - Zinsübern…" at bounding box center [639, 233] width 257 height 56
click at [563, 224] on select "Bitte auswählen Kauf auf Rechnung mit Teilzahlungsoption Fixe Raten - Zinsübern…" at bounding box center [639, 233] width 257 height 20
select select "113"
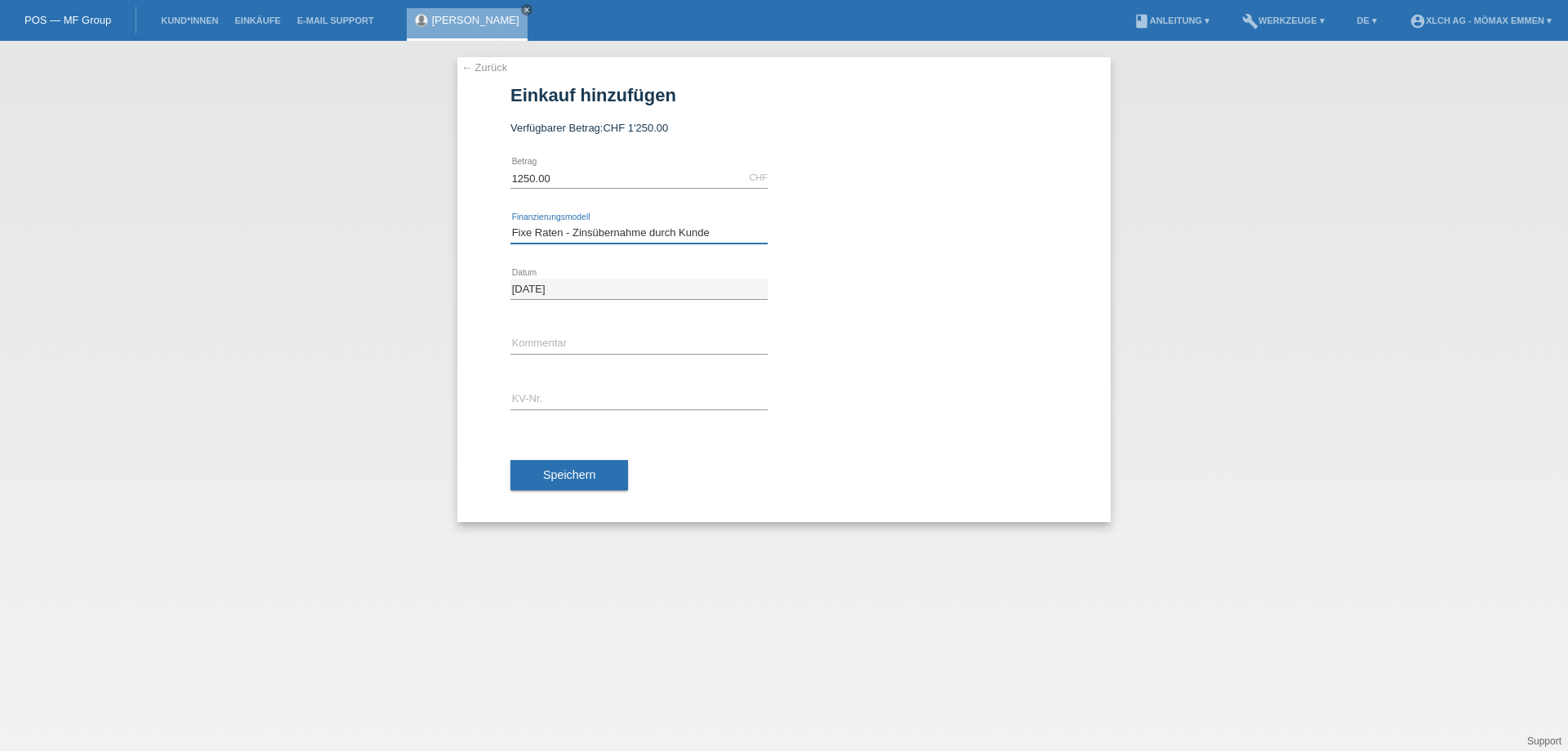
click at [511, 223] on select "Bitte auswählen Kauf auf Rechnung mit Teilzahlungsoption Fixe Raten - Zinsübern…" at bounding box center [639, 233] width 257 height 20
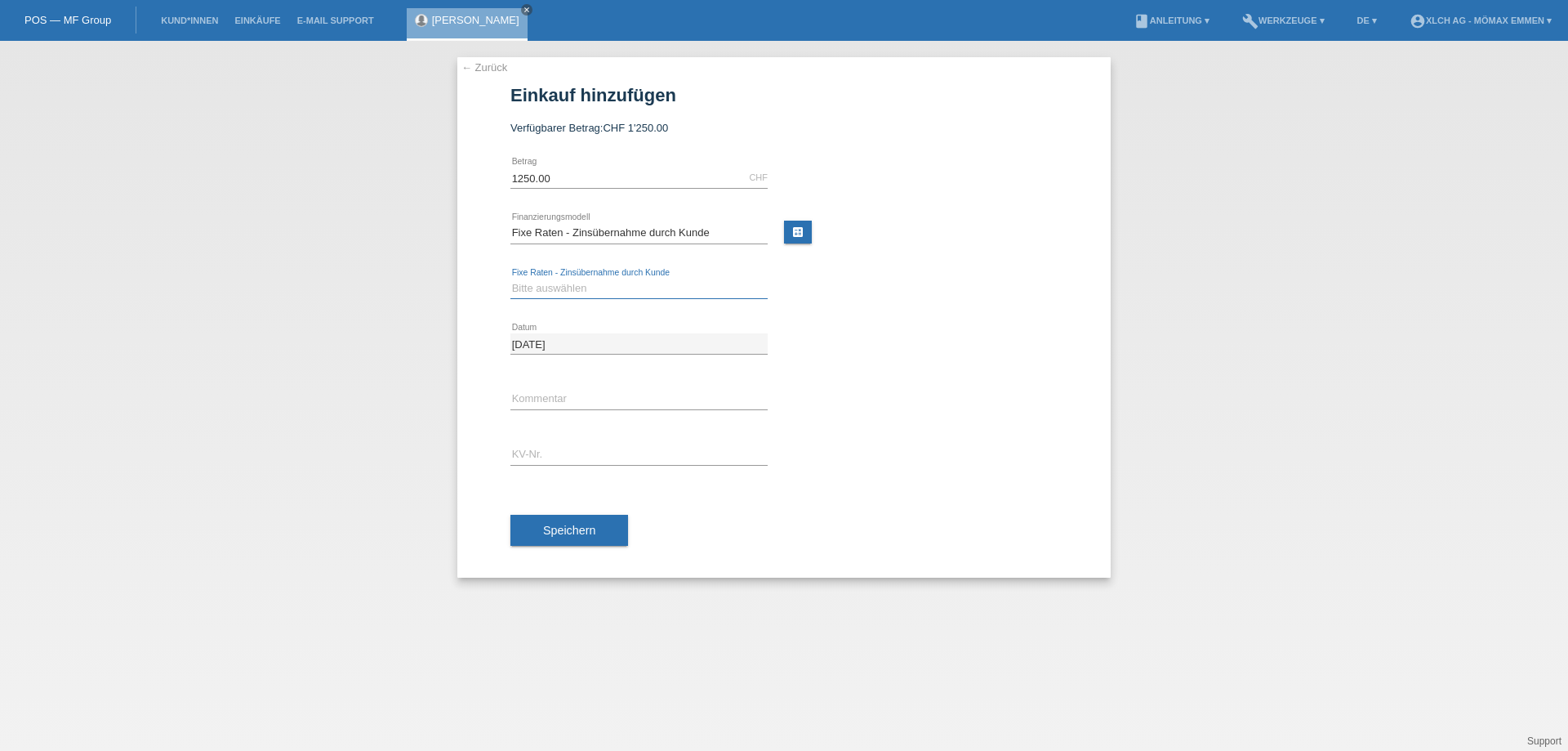
click at [555, 291] on select "Bitte auswählen 6 Raten 12 Raten 24 Raten 36 Raten" at bounding box center [639, 289] width 257 height 20
select select "324"
click at [511, 279] on select "Bitte auswählen 6 Raten 12 Raten 24 Raten 36 Raten" at bounding box center [639, 289] width 257 height 20
click at [550, 402] on input "text" at bounding box center [639, 399] width 257 height 21
drag, startPoint x: 552, startPoint y: 391, endPoint x: 576, endPoint y: 457, distance: 70.2
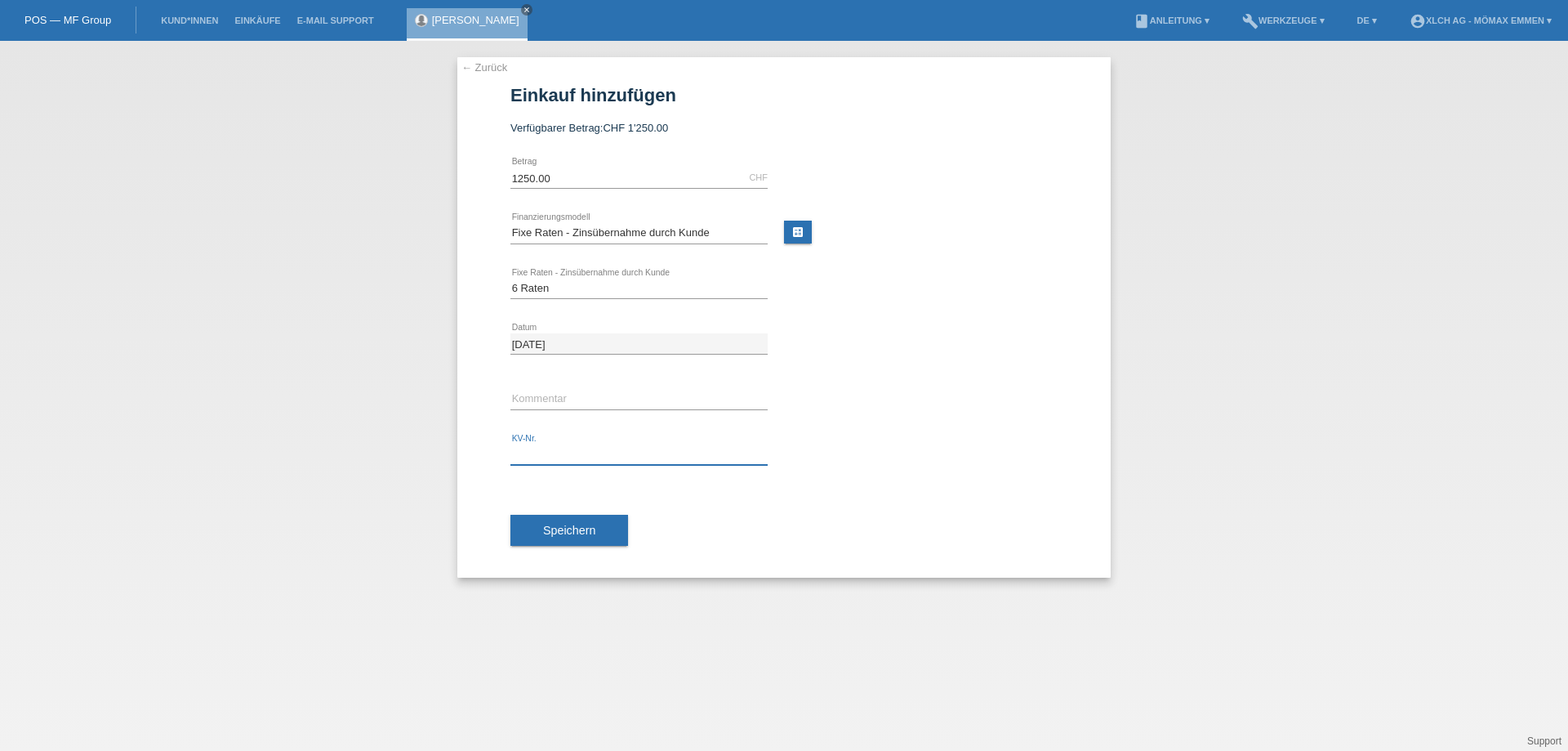
click at [576, 457] on input "text" at bounding box center [639, 454] width 257 height 21
paste input "EIN3UC"
type input "EIN3UC"
click at [597, 536] on button "Speichern" at bounding box center [569, 530] width 118 height 31
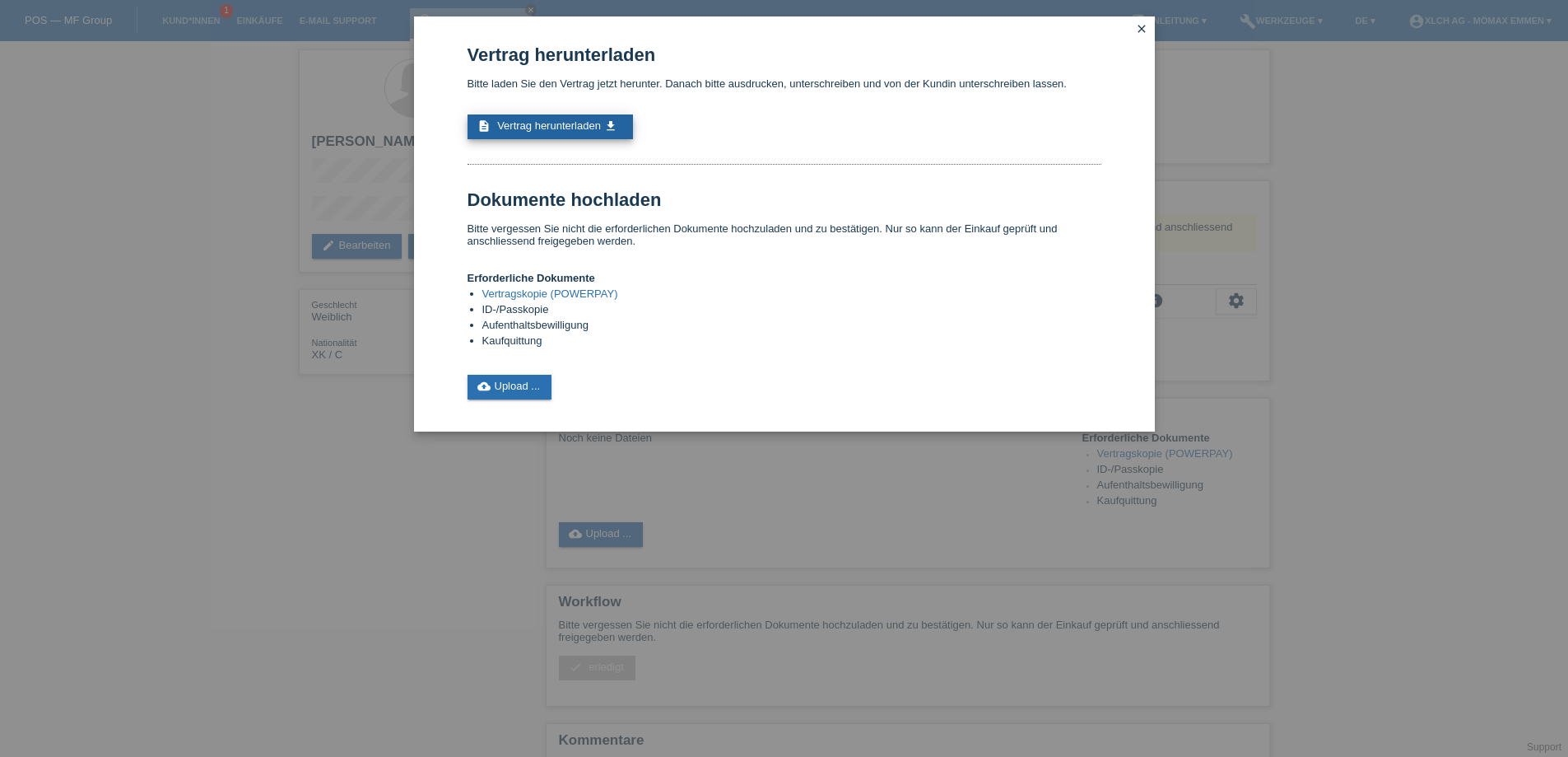
click at [571, 125] on span "Vertrag herunterladen" at bounding box center [549, 125] width 104 height 12
click at [492, 392] on link "cloud_upload Upload ..." at bounding box center [510, 387] width 85 height 25
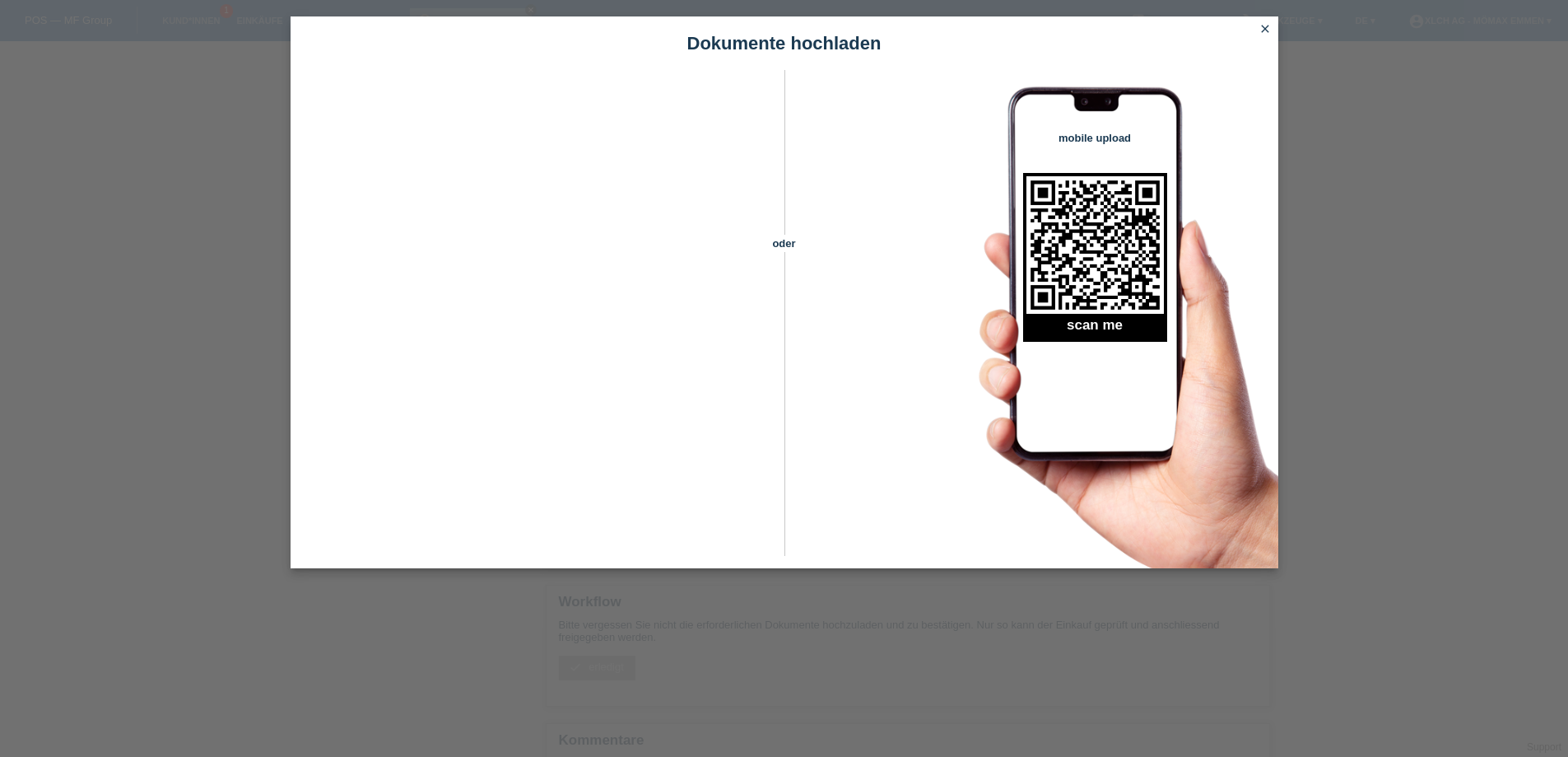
click at [1262, 32] on icon "close" at bounding box center [1265, 28] width 13 height 13
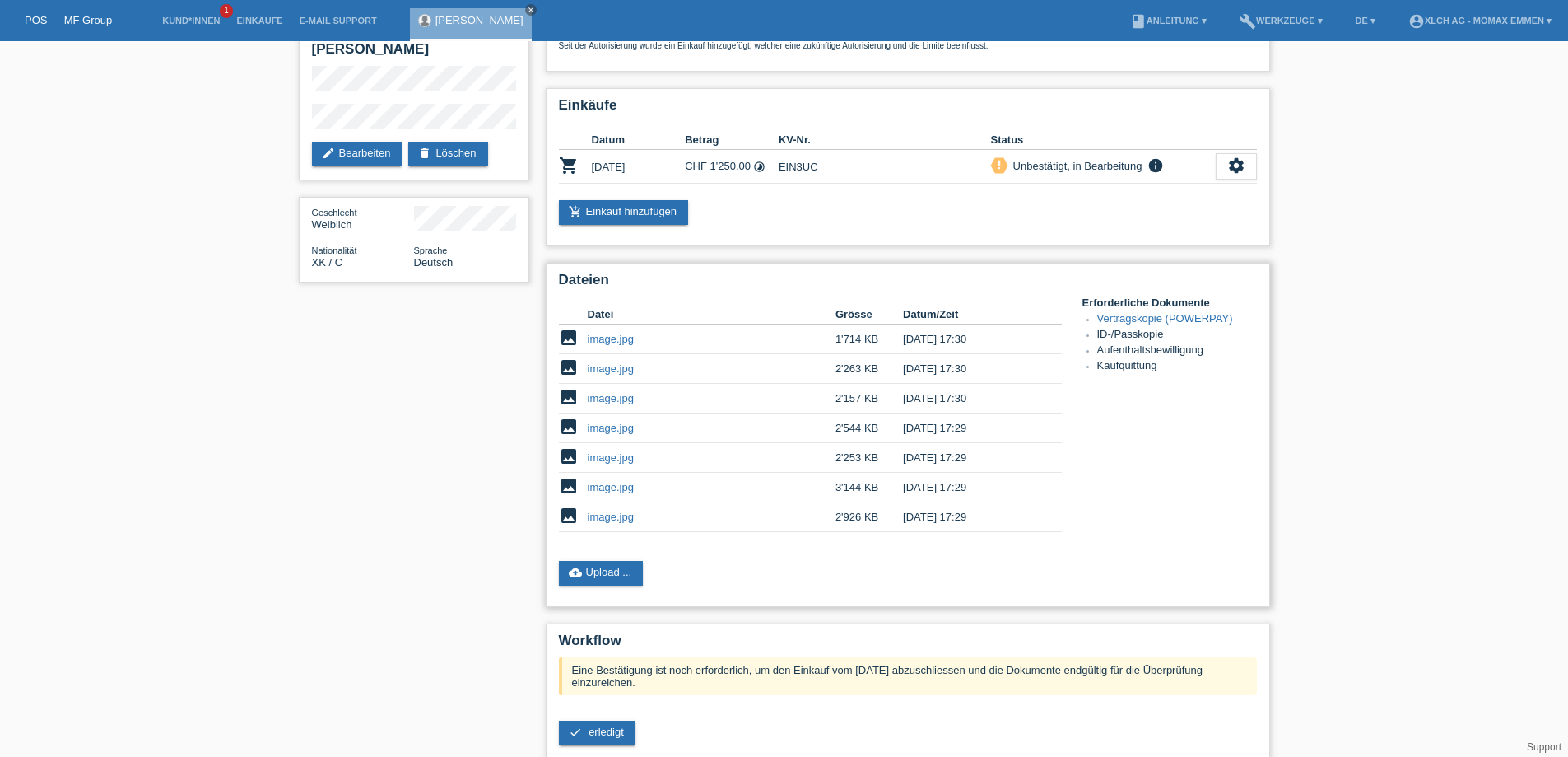
scroll to position [232, 0]
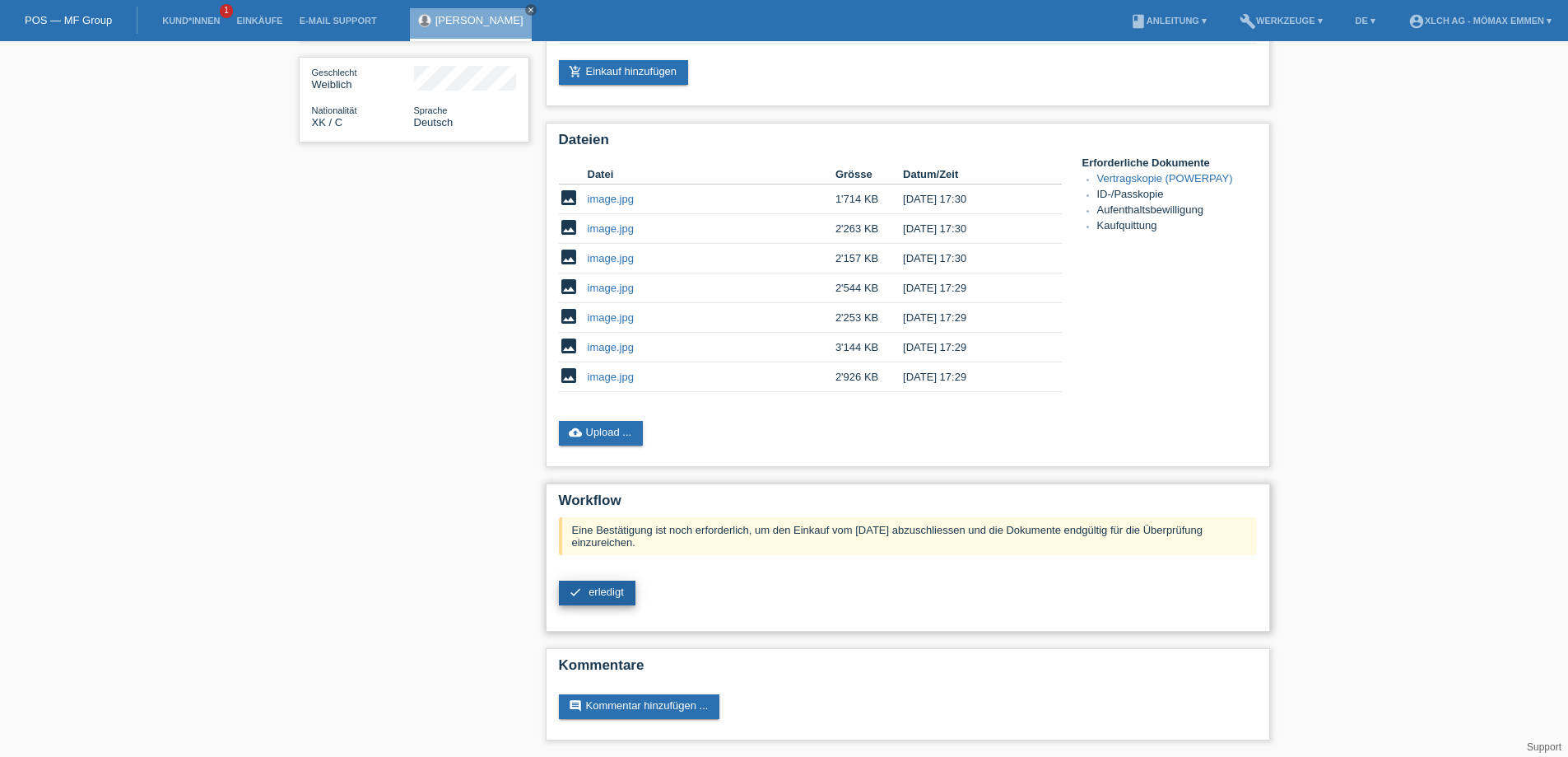
click at [614, 595] on span "erledigt" at bounding box center [606, 591] width 35 height 12
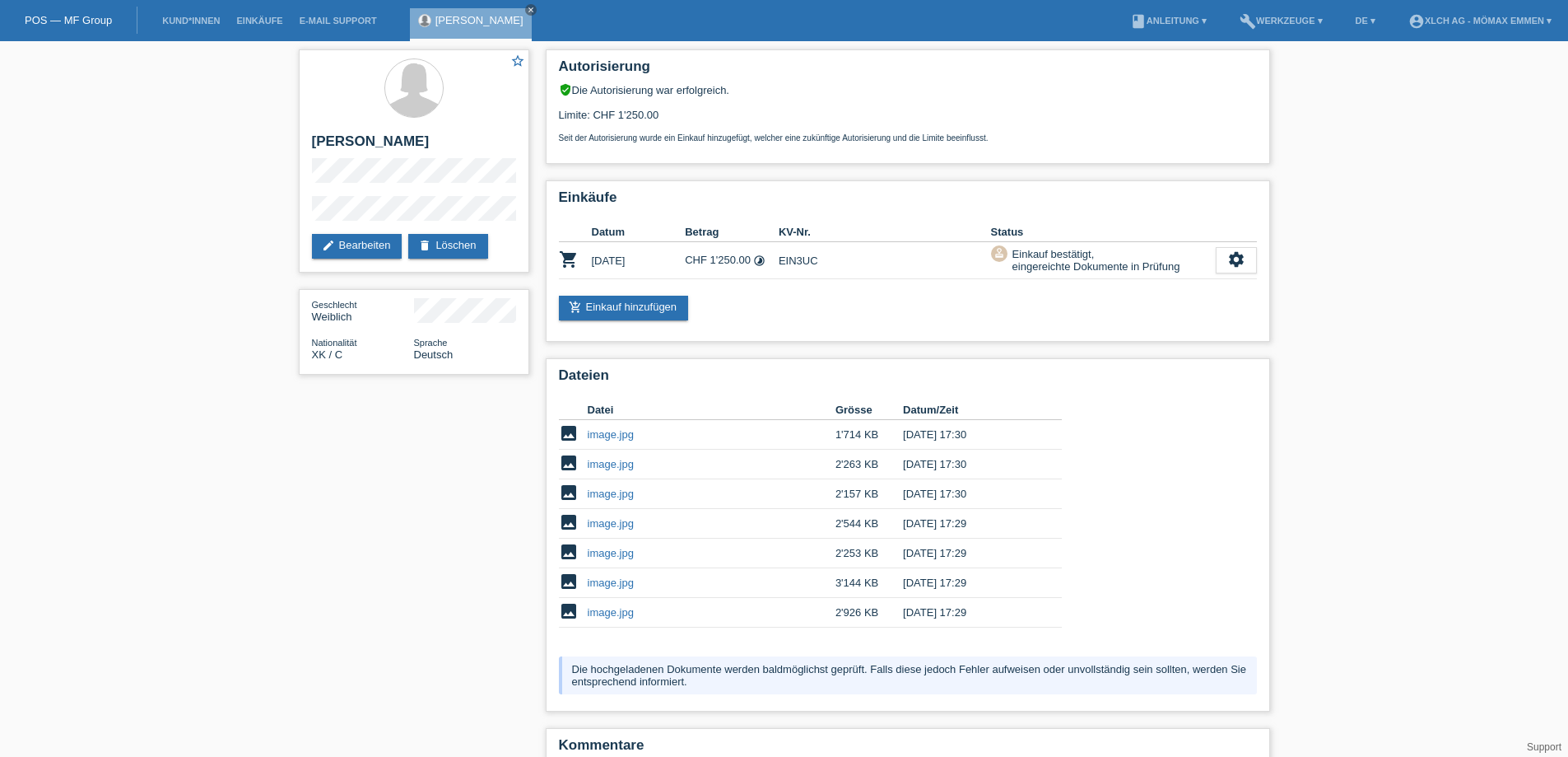
scroll to position [80, 0]
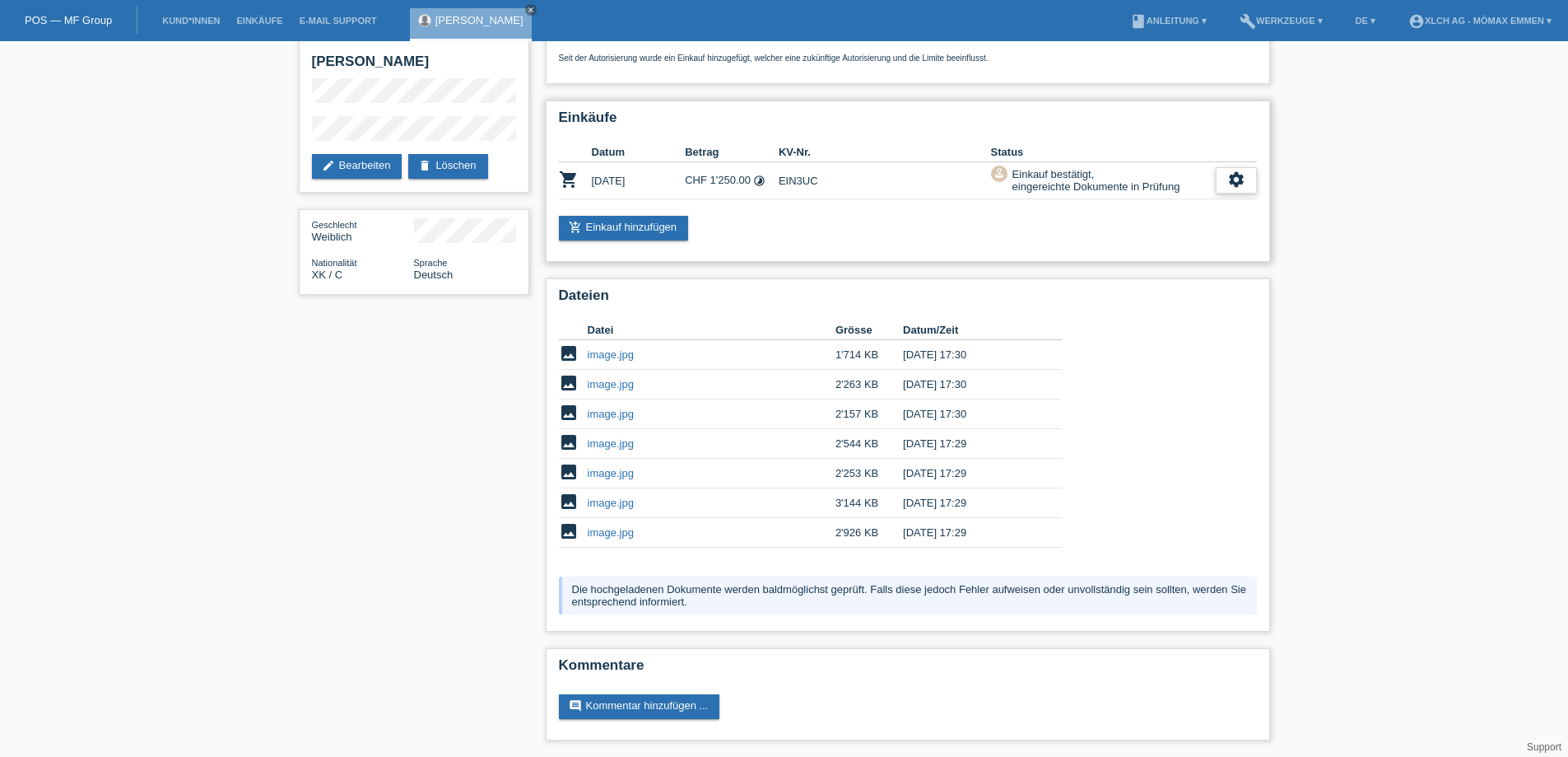
click at [1241, 179] on icon "settings" at bounding box center [1236, 179] width 18 height 18
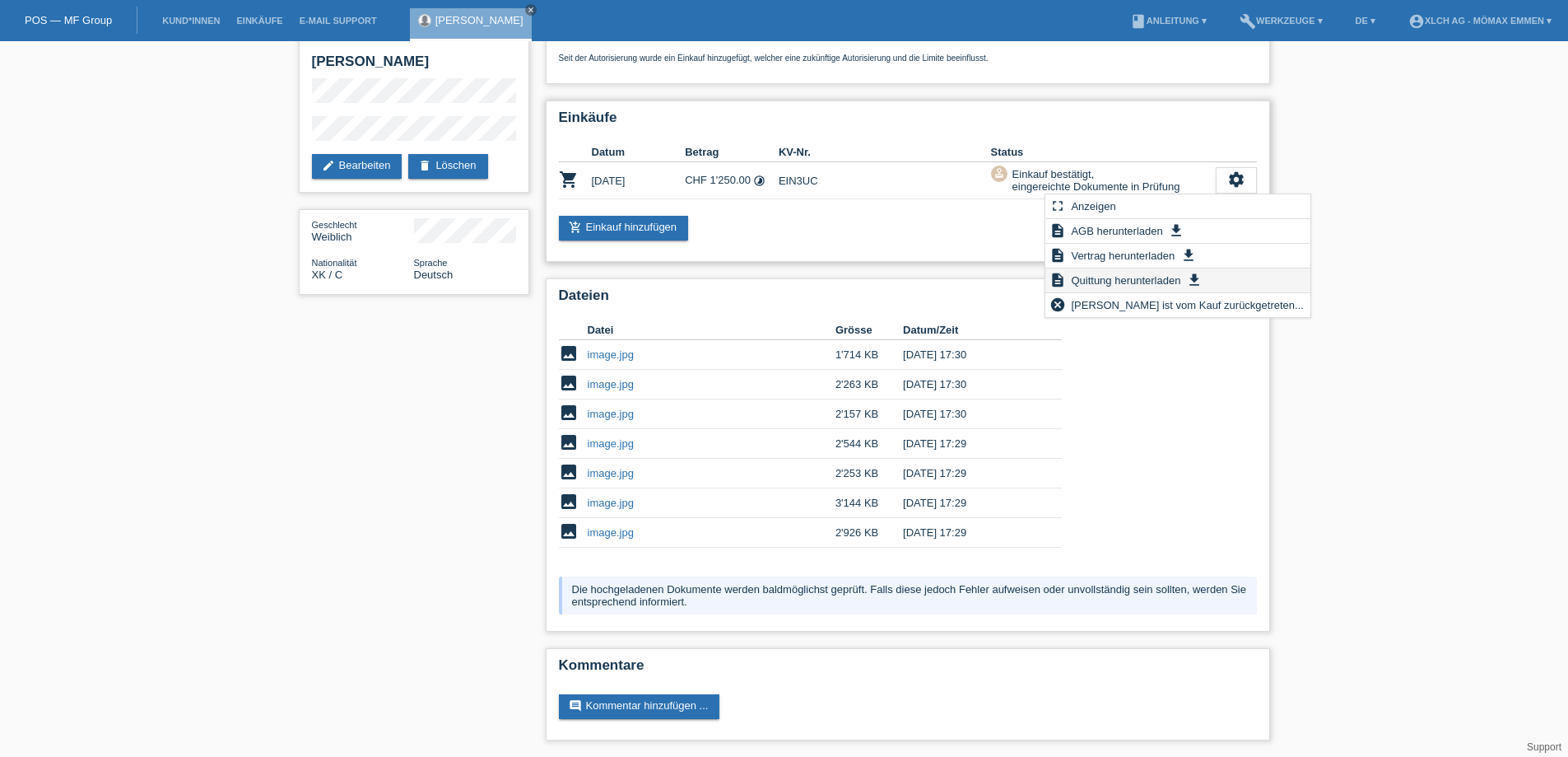
click at [1145, 282] on span "Quittung herunterladen" at bounding box center [1126, 280] width 114 height 20
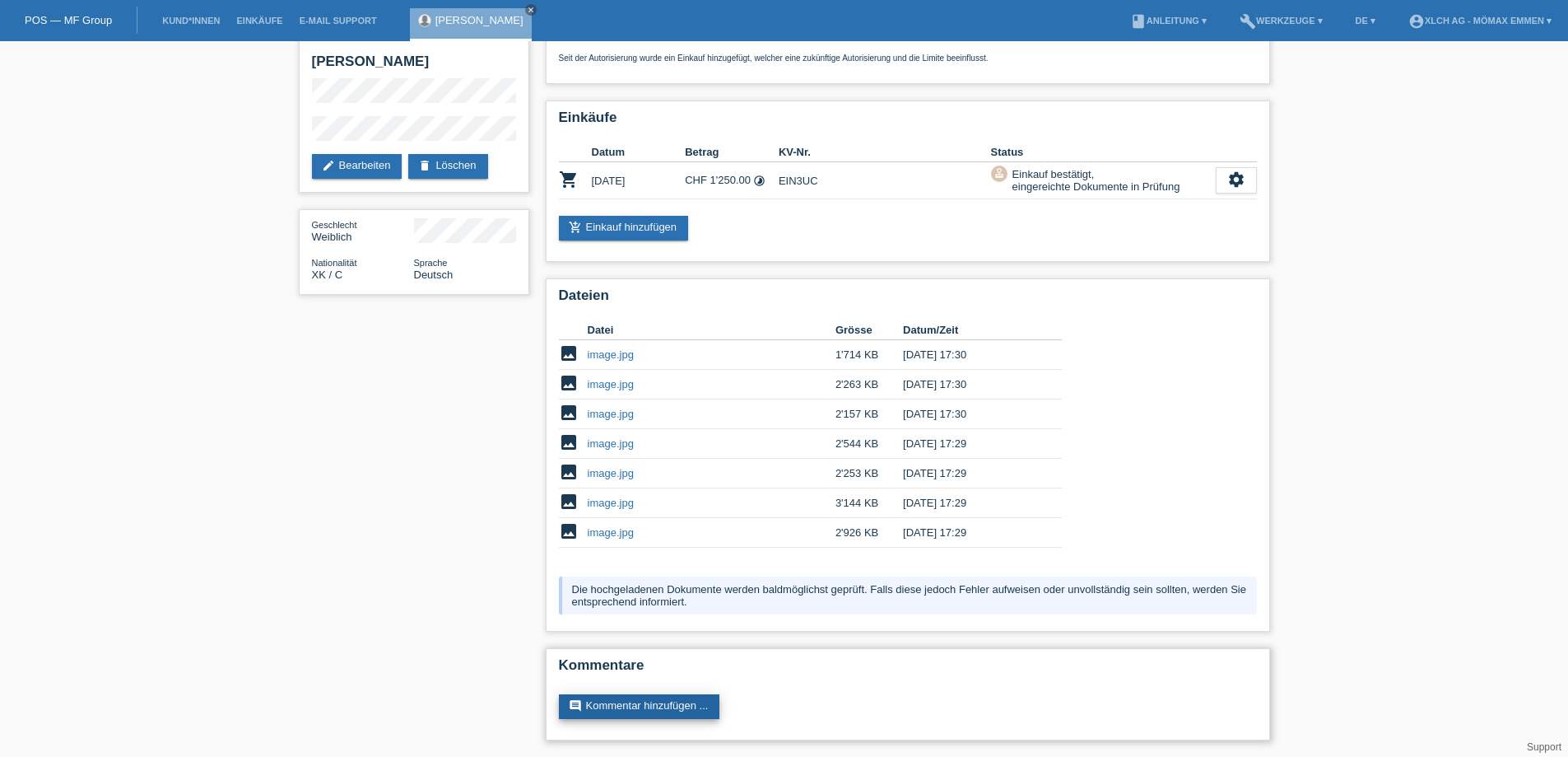
click at [706, 702] on link "comment Kommentar hinzufügen ..." at bounding box center [639, 706] width 161 height 25
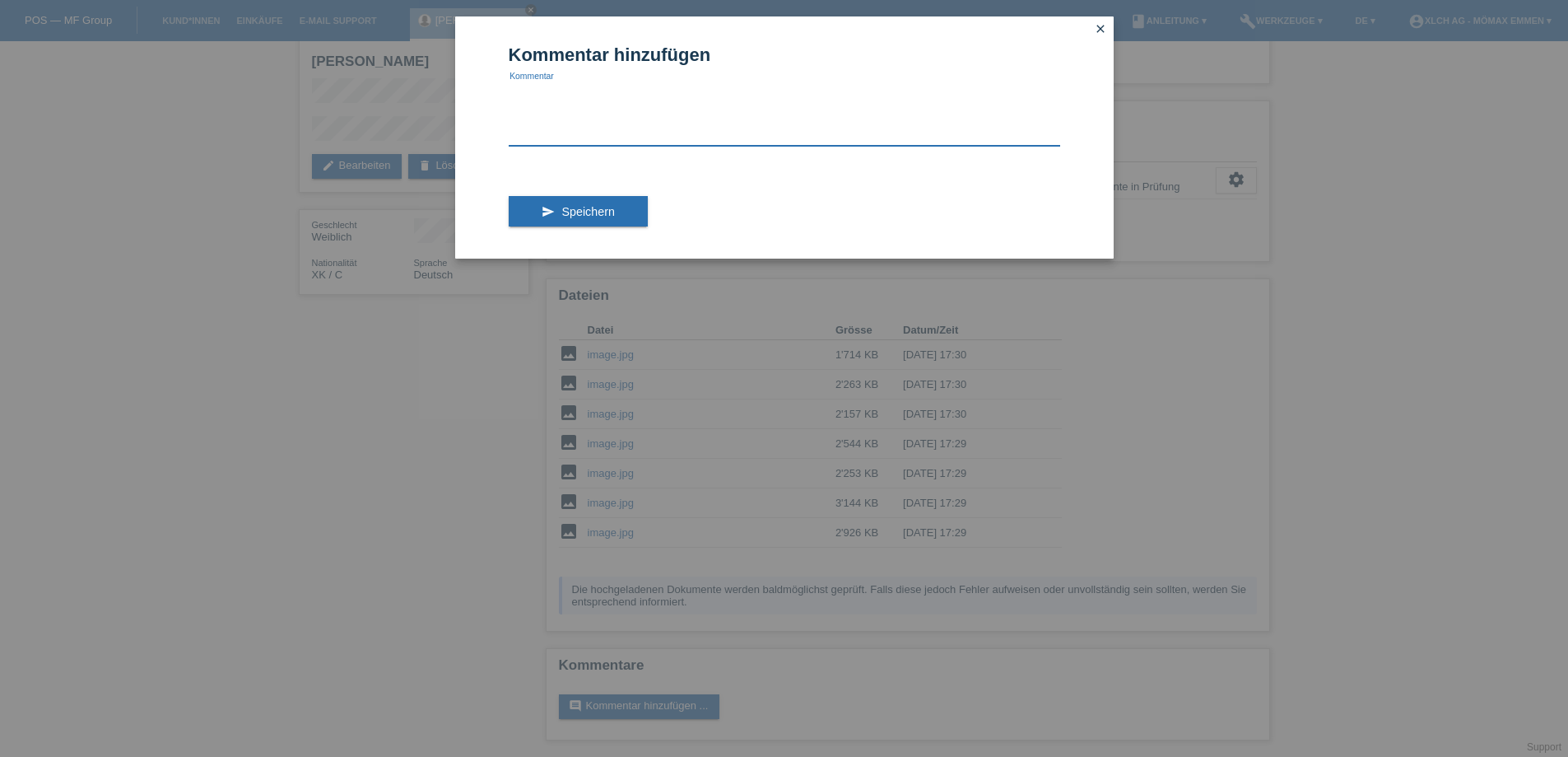
click at [552, 140] on textarea at bounding box center [785, 113] width 552 height 63
type textarea "CHF 1250.- ist Kreditfinanzierung Restbetrag be"
